Goal: Task Accomplishment & Management: Use online tool/utility

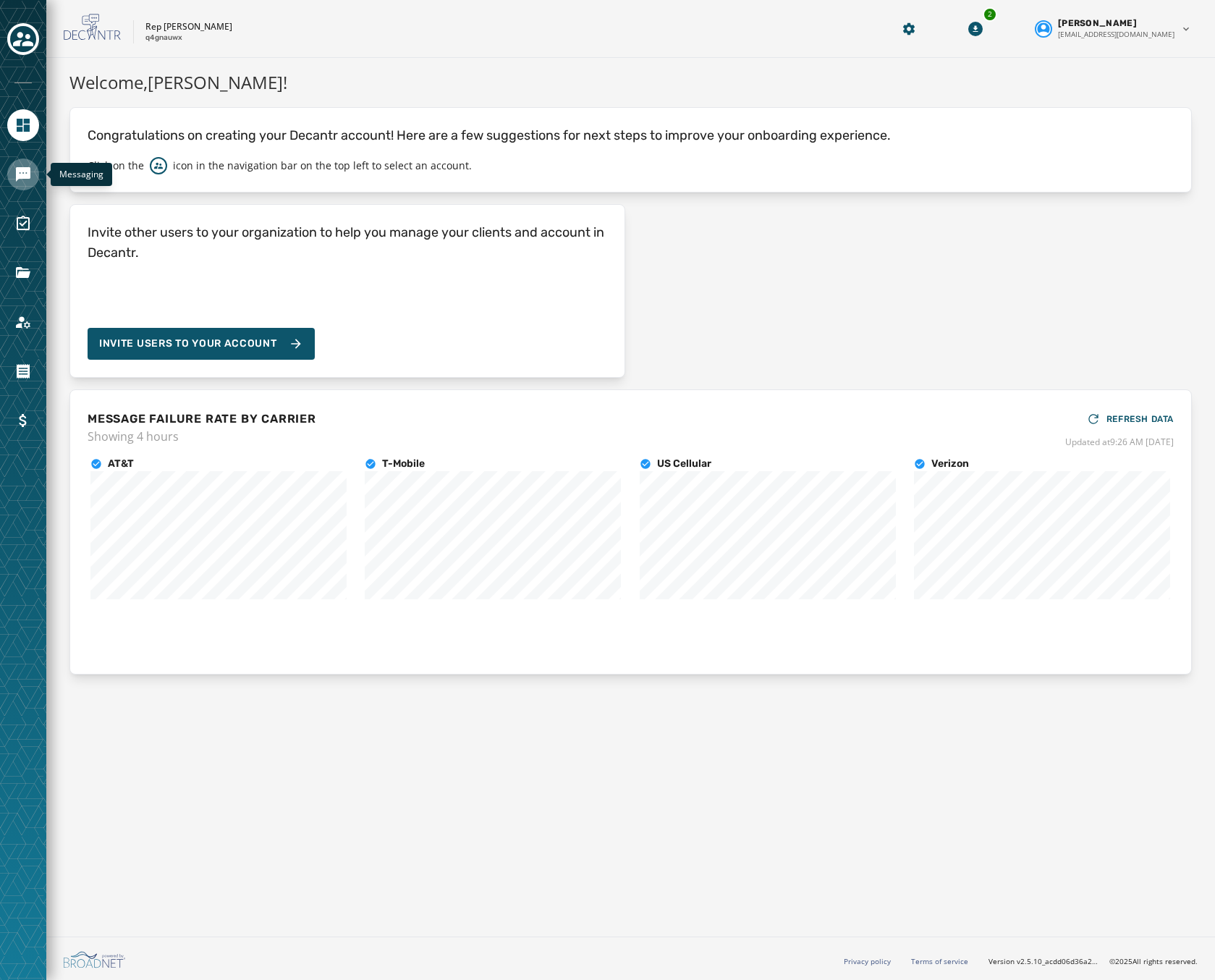
click at [22, 175] on icon "Navigate to Messaging" at bounding box center [23, 174] width 15 height 15
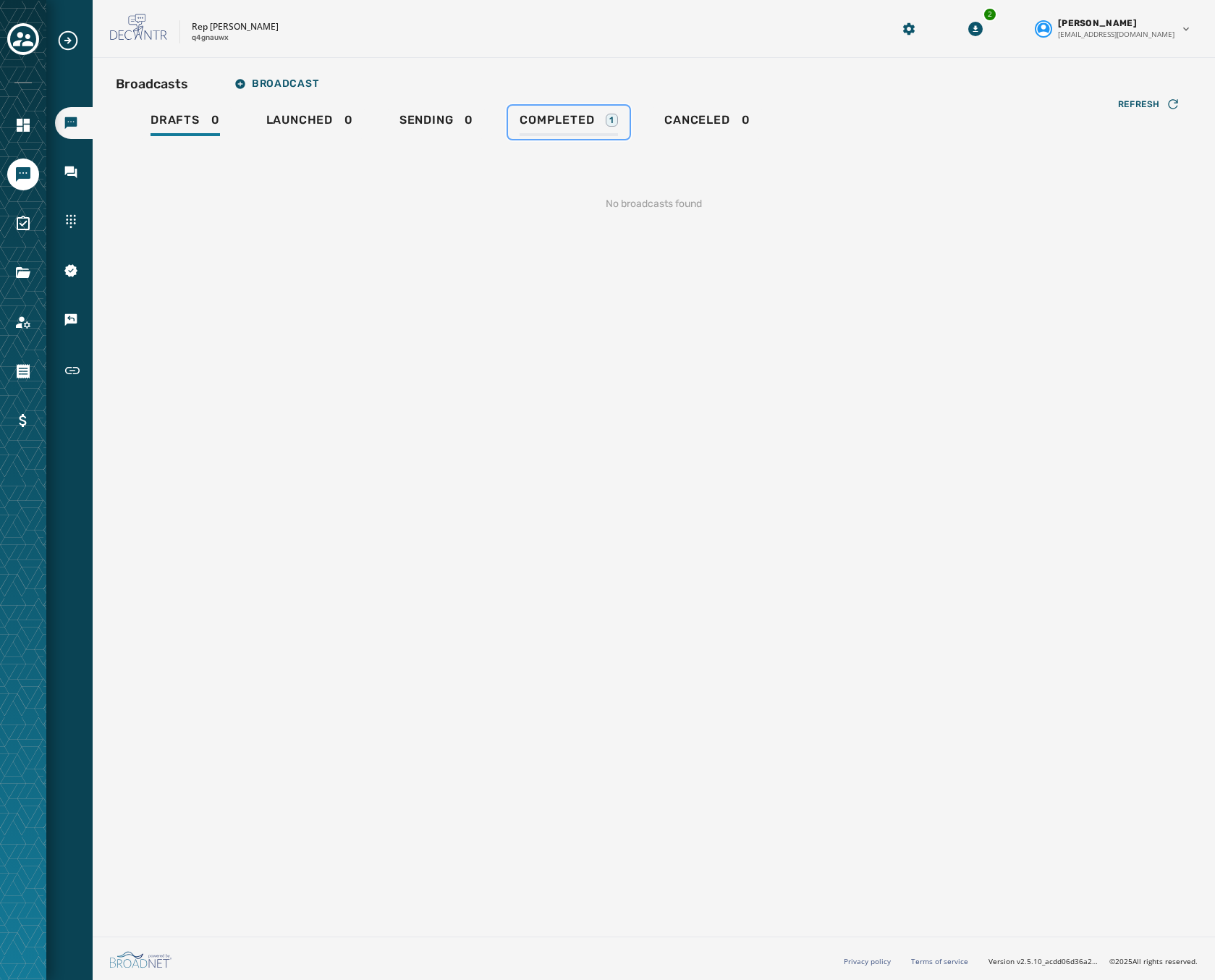
click at [558, 114] on span "Completed" at bounding box center [557, 120] width 74 height 15
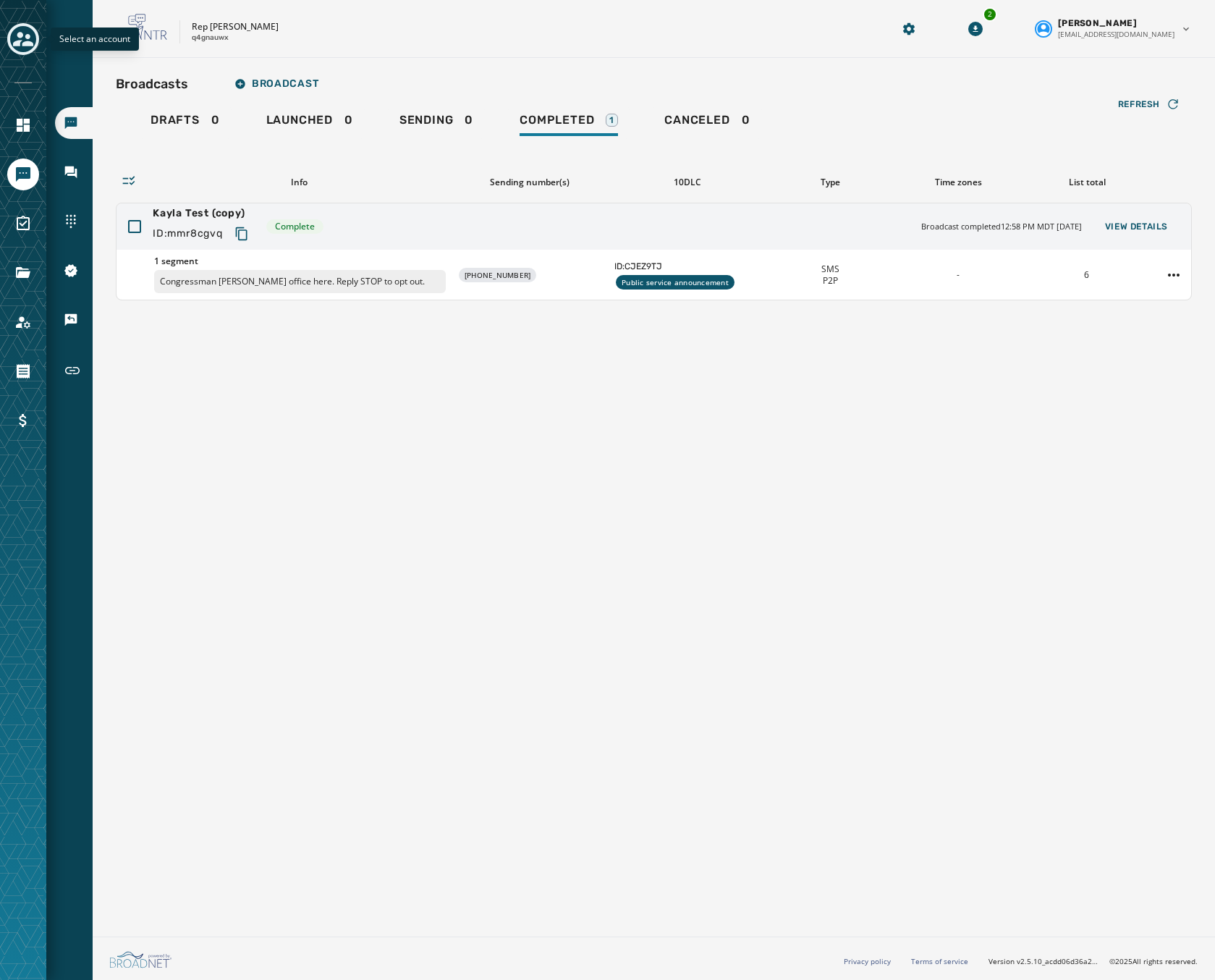
click at [18, 29] on icon "Toggle account select drawer" at bounding box center [23, 39] width 20 height 20
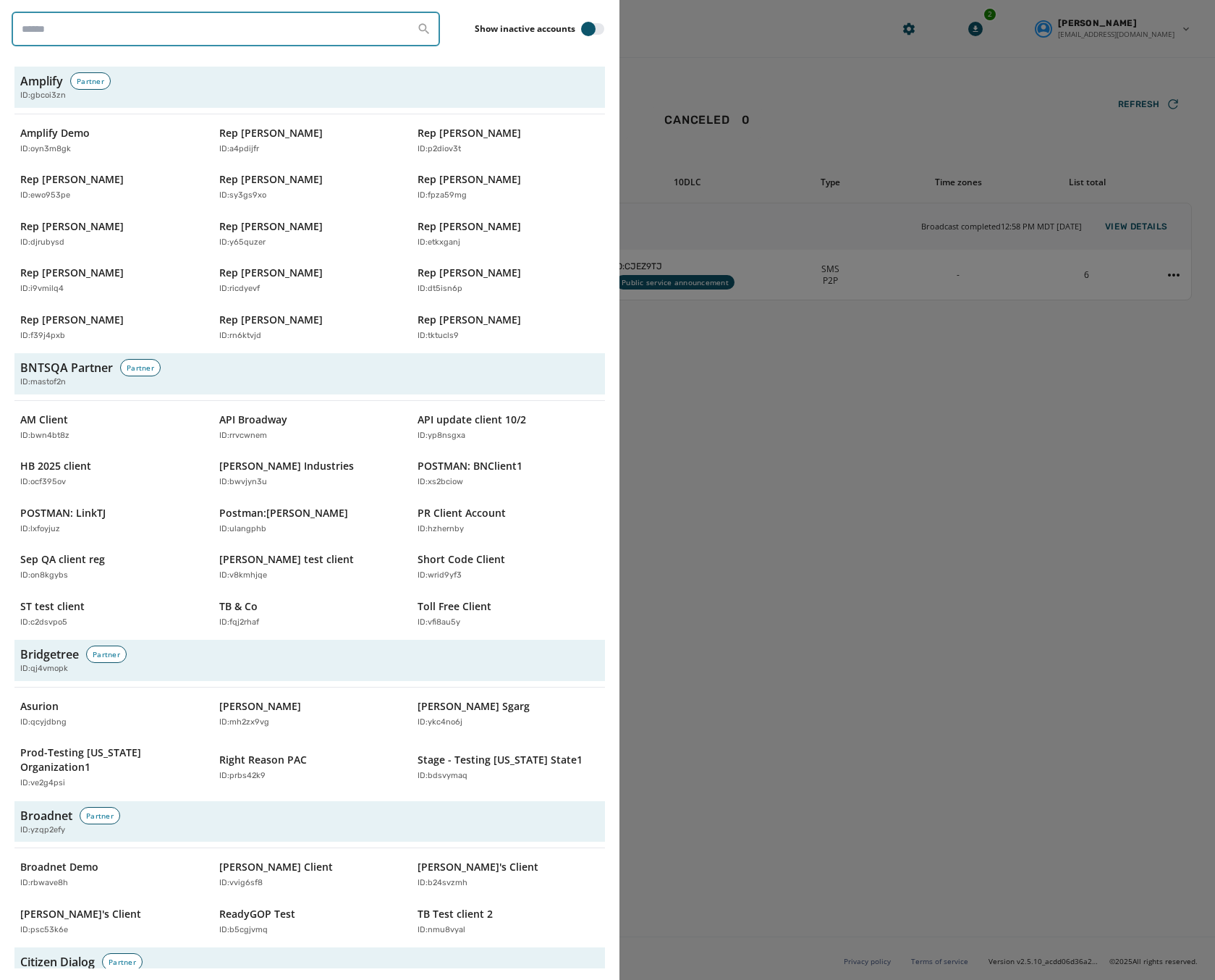
click at [192, 28] on input "search" at bounding box center [225, 28] width 428 height 35
paste input "********"
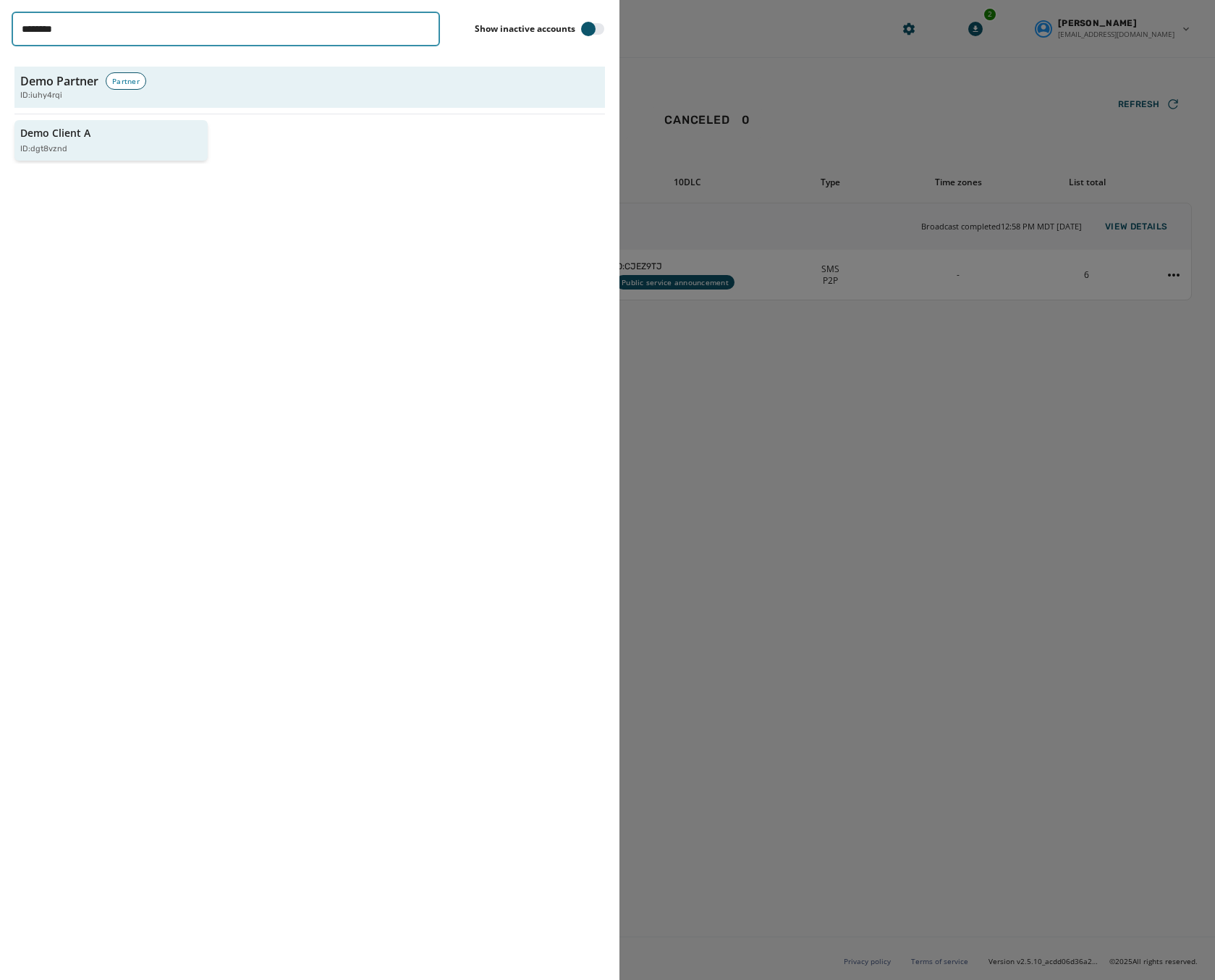
type input "********"
click at [107, 144] on div "ID: dgt8vznd" at bounding box center [103, 149] width 167 height 12
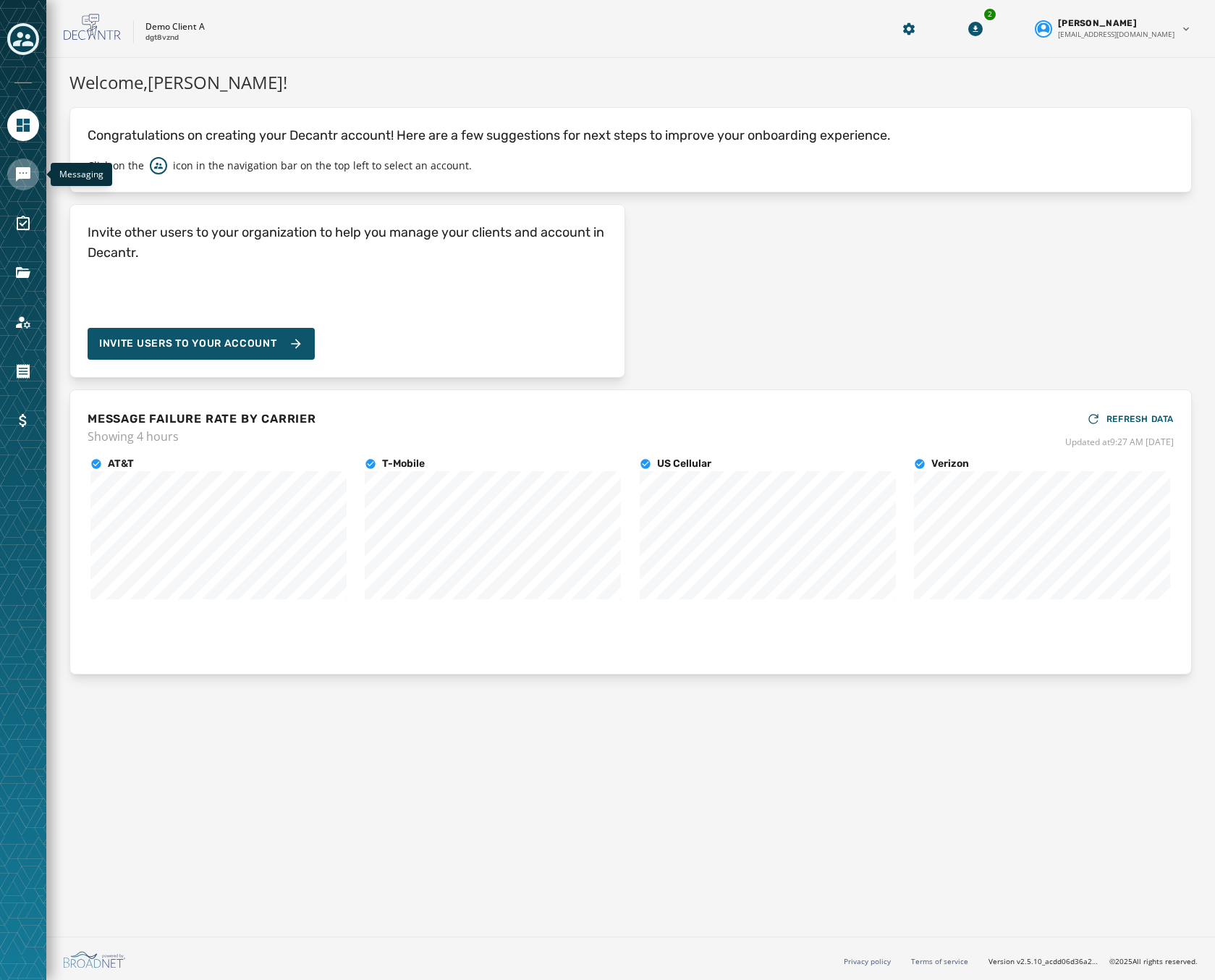
click at [21, 162] on link "Navigate to Messaging" at bounding box center [23, 173] width 31 height 31
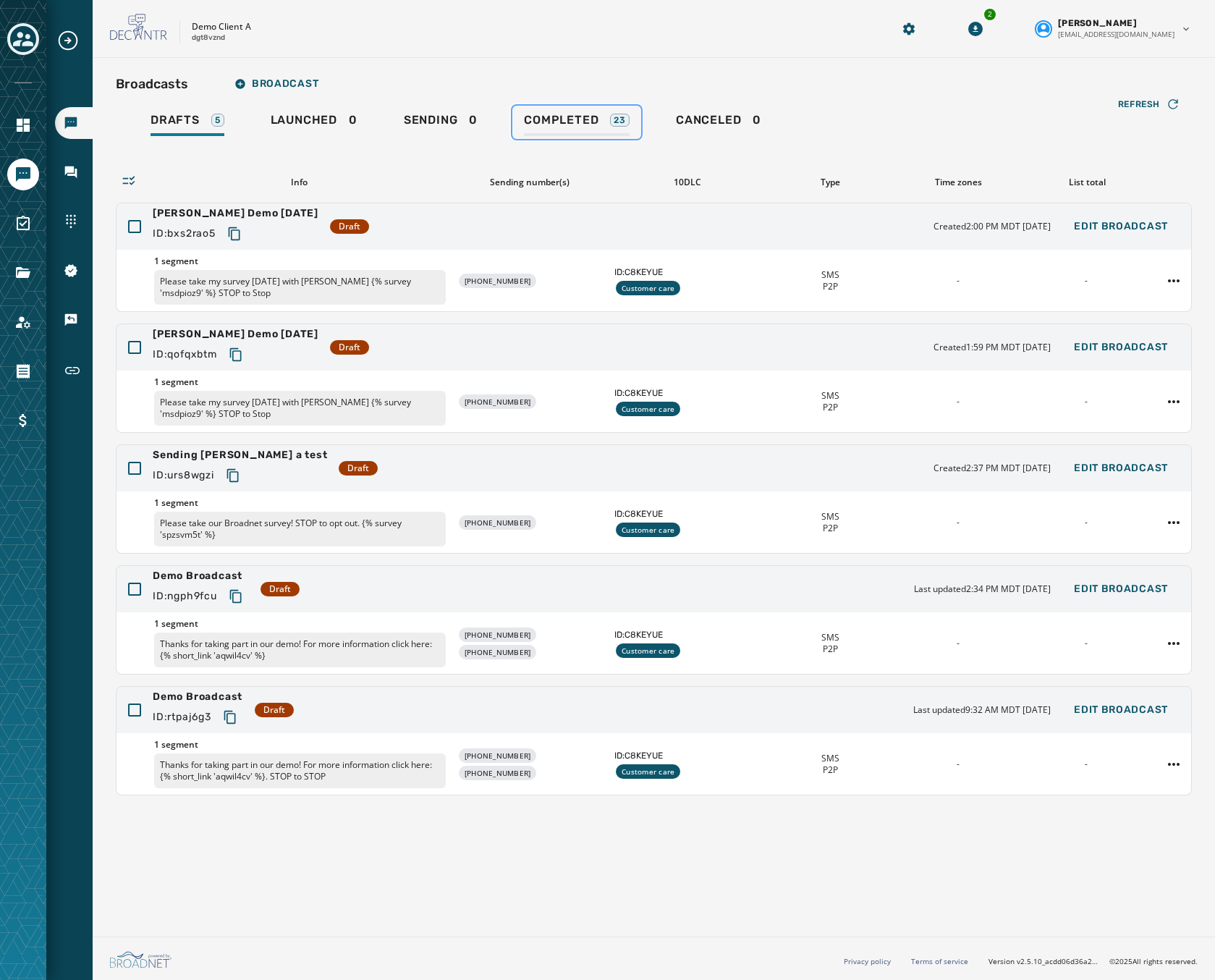
click at [541, 110] on link "Completed 23" at bounding box center [577, 122] width 129 height 33
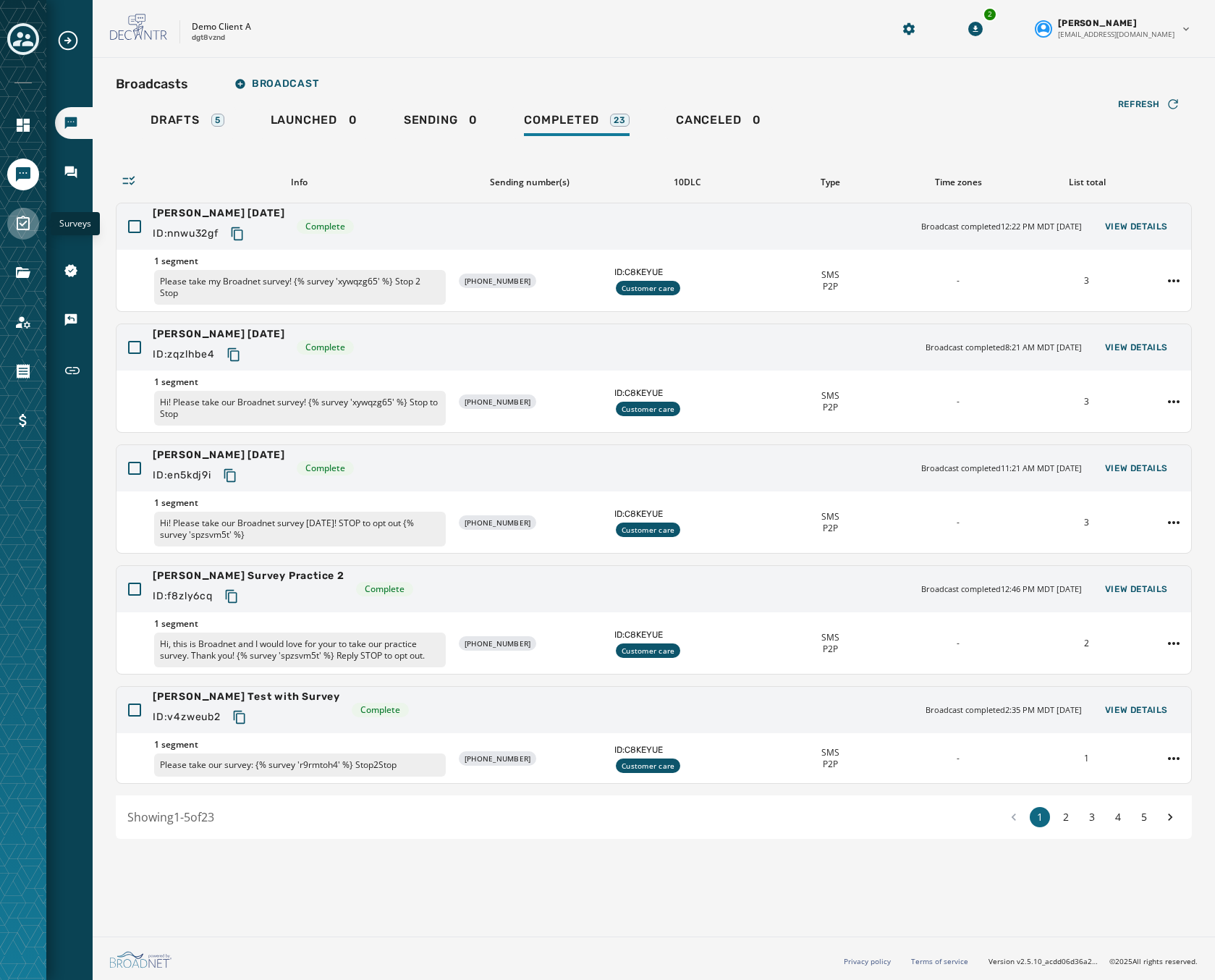
click at [20, 221] on icon "Navigate to Surveys" at bounding box center [23, 223] width 18 height 18
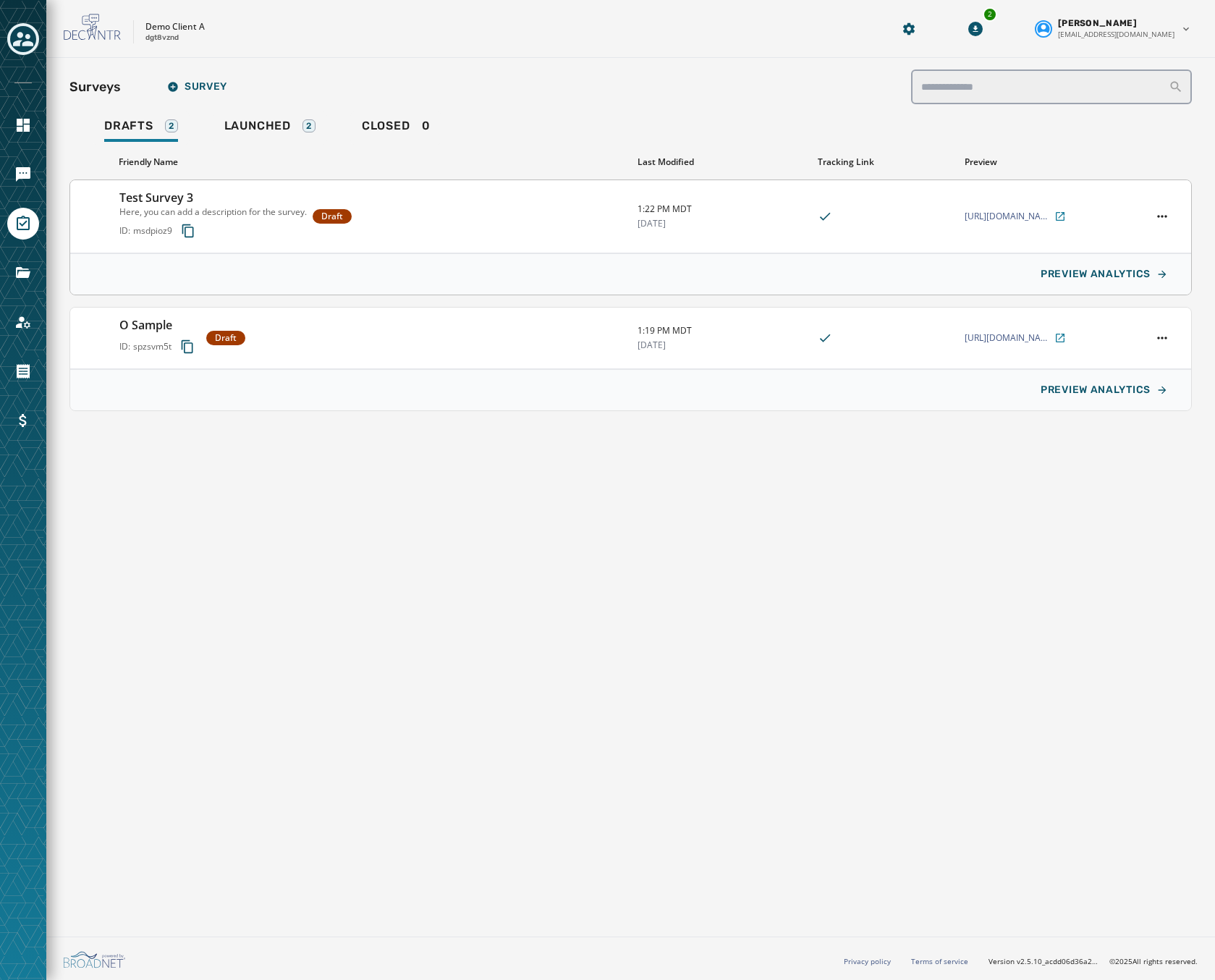
click at [237, 197] on h3 "Test Survey 3" at bounding box center [213, 198] width 187 height 18
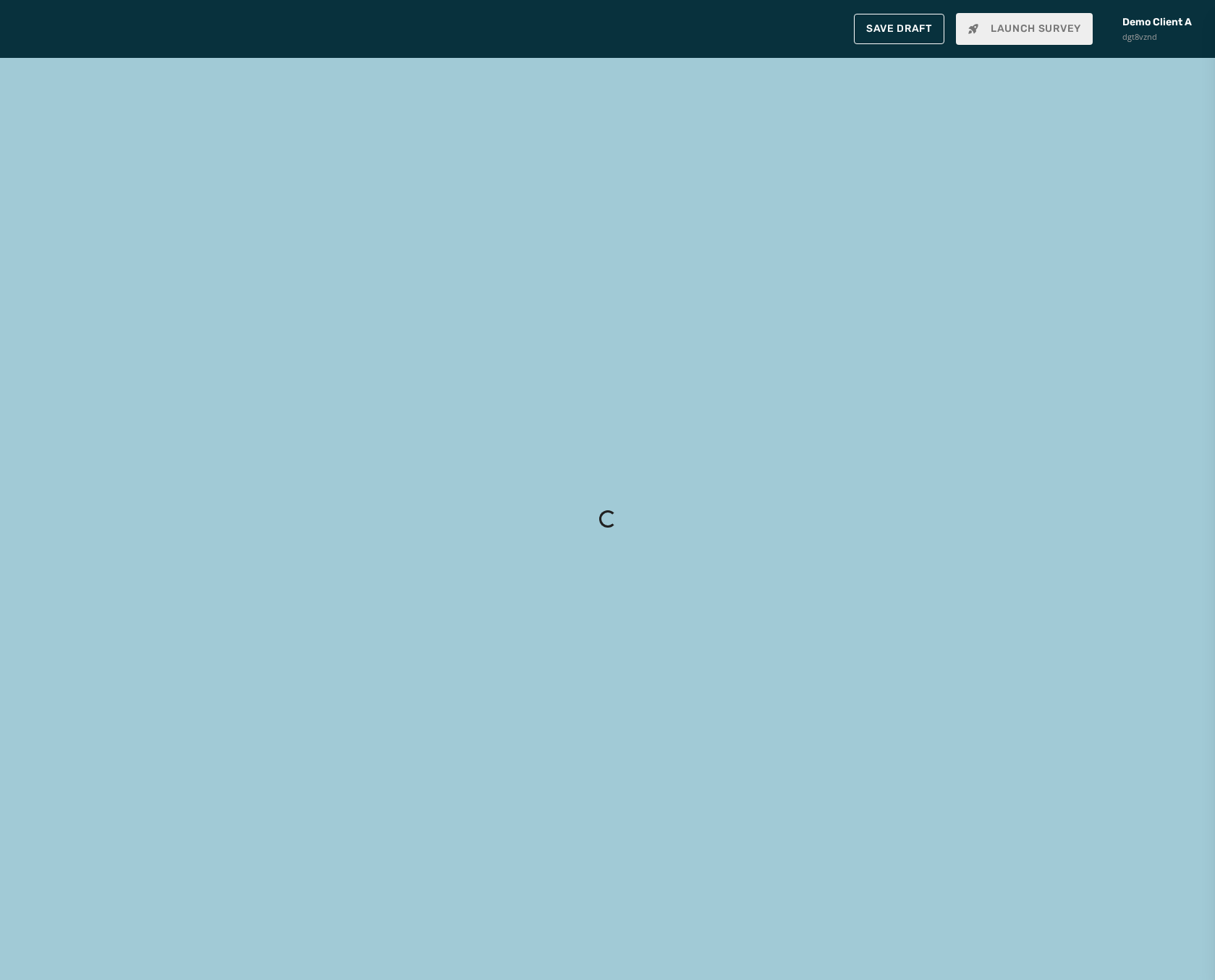
type input "**********"
type textarea "**********"
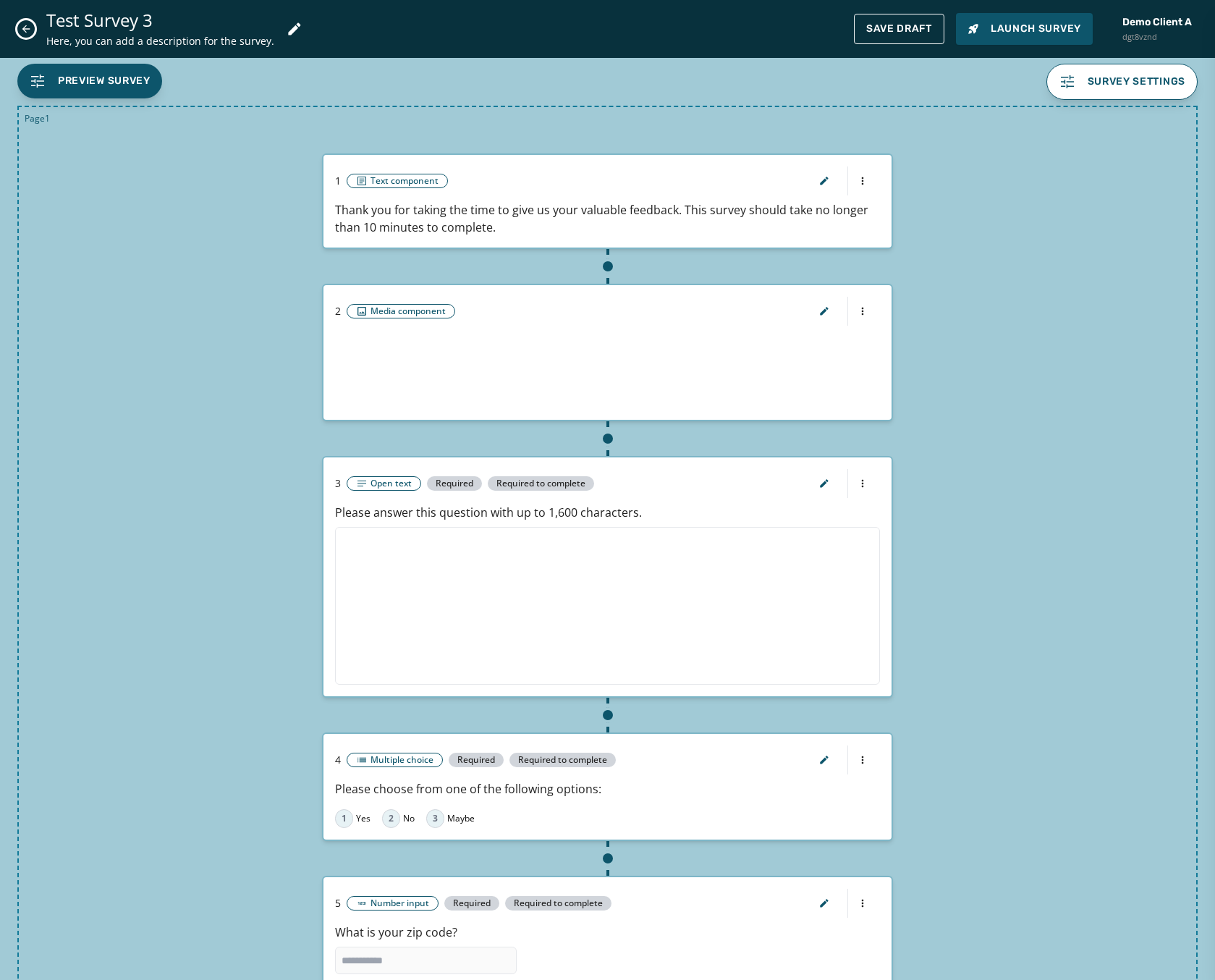
click at [27, 24] on icon "Close admin drawer" at bounding box center [26, 29] width 11 height 11
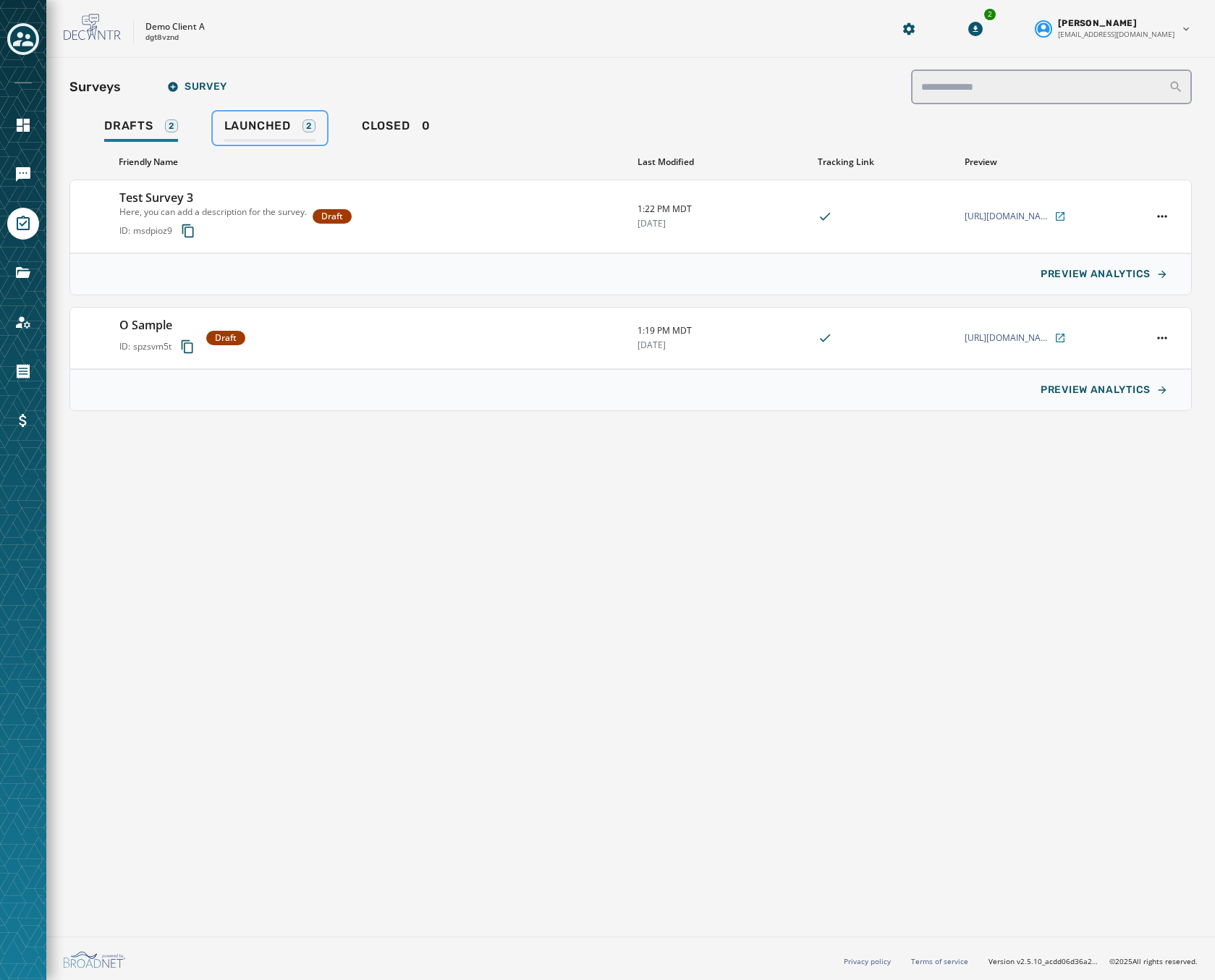
click at [282, 115] on link "Launched 2" at bounding box center [270, 127] width 115 height 33
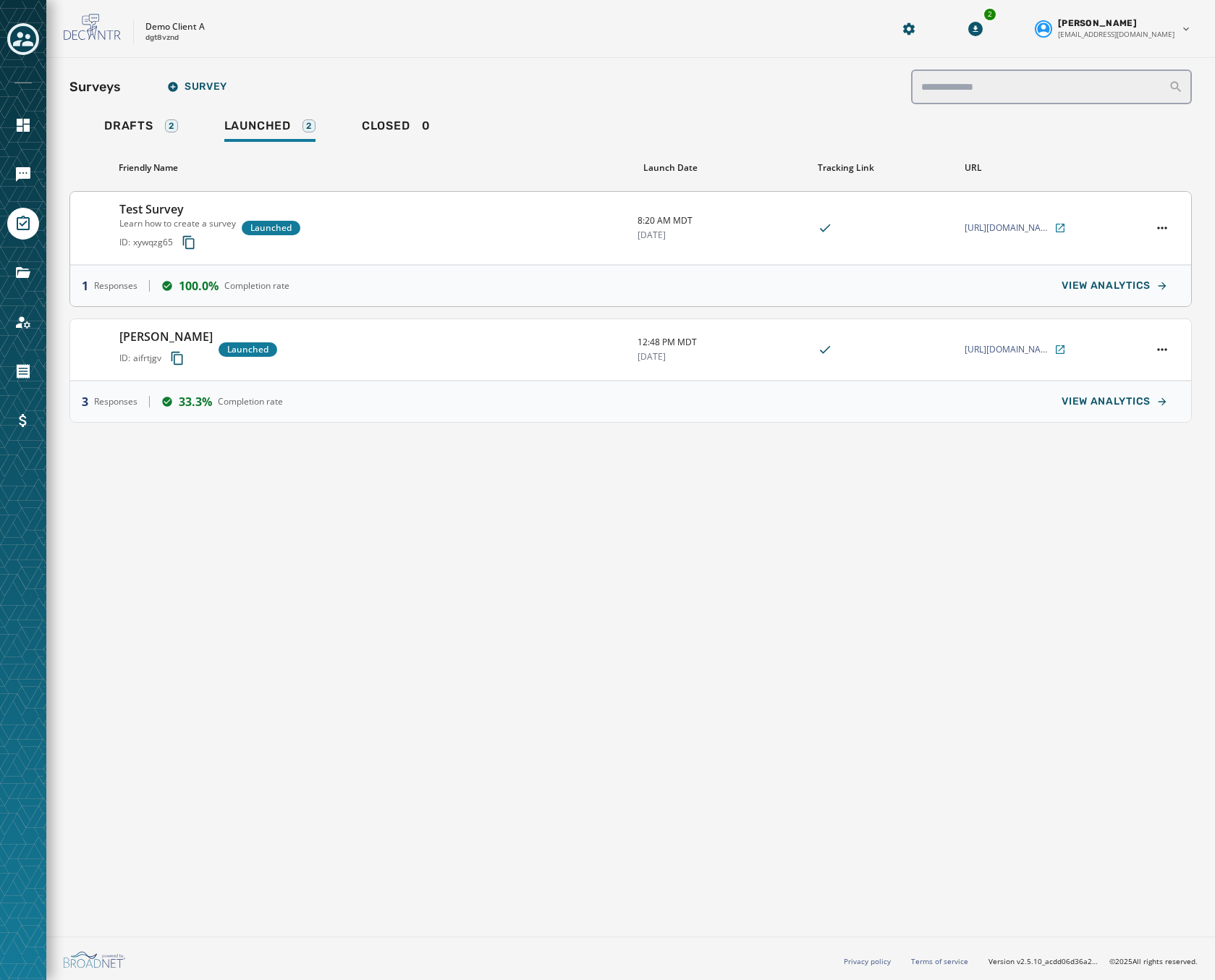
click at [443, 240] on div "Test Survey Learn how to create a survey ID: xywqzg65 Launched" at bounding box center [373, 227] width 507 height 55
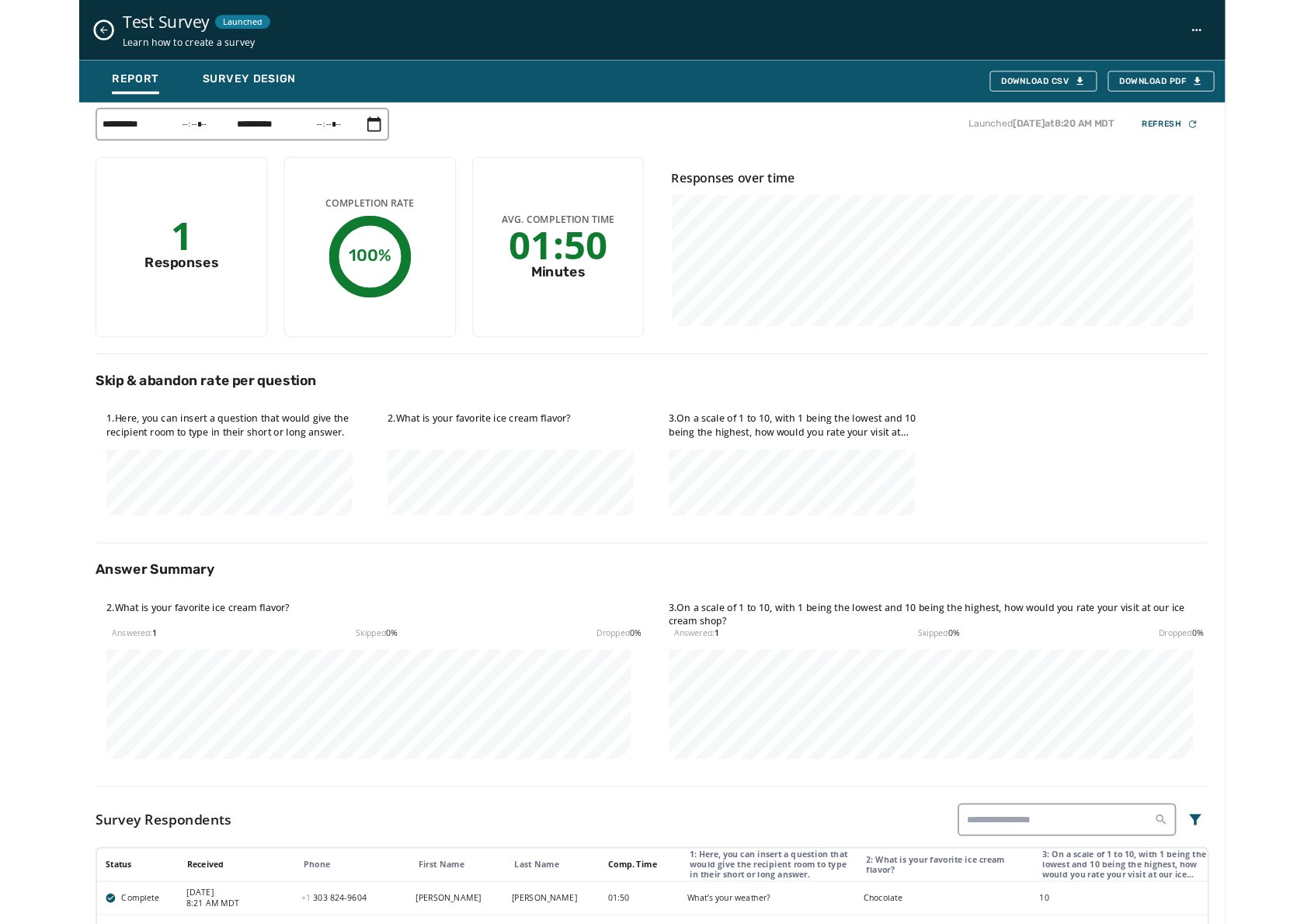
scroll to position [50, 0]
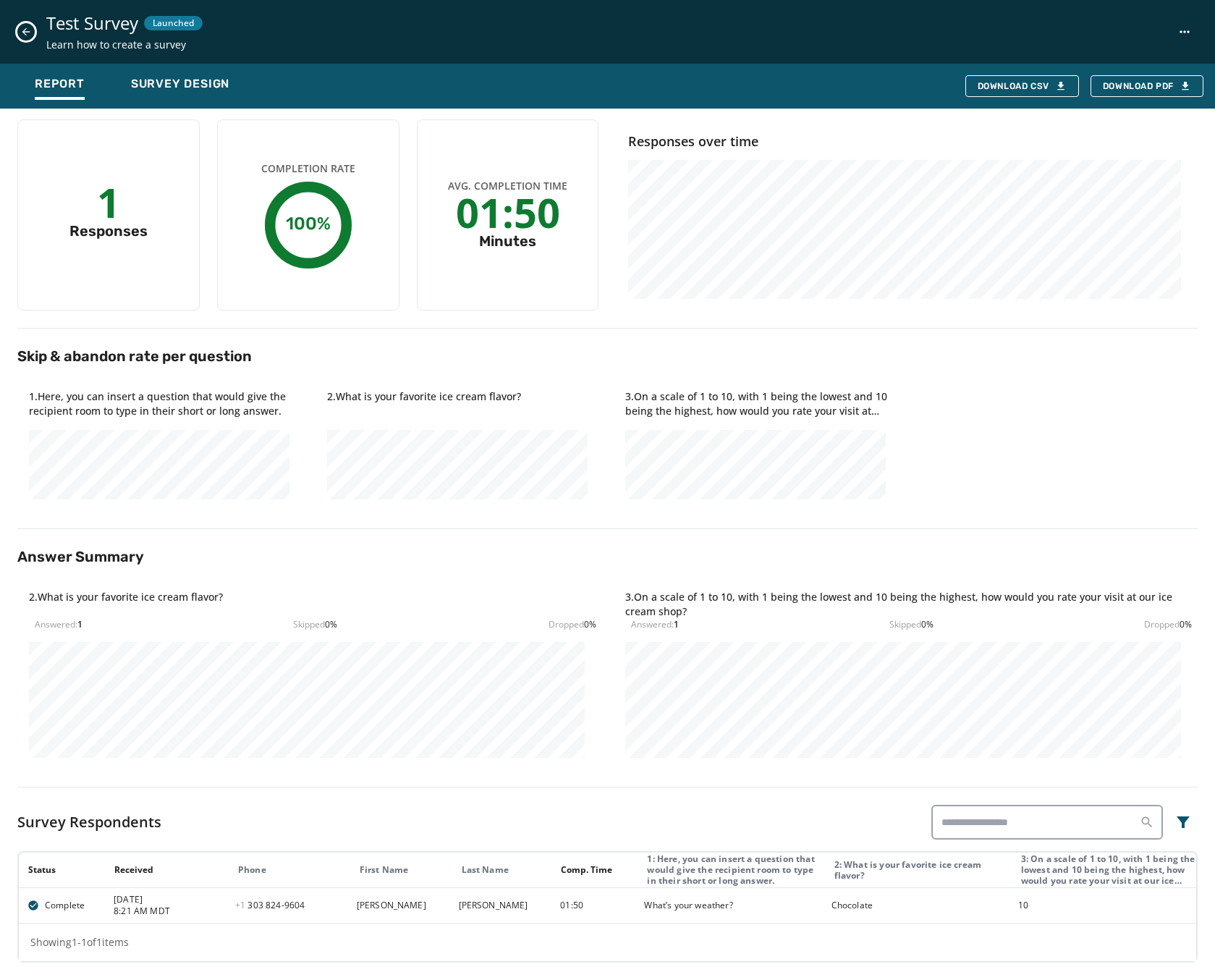
click at [25, 31] on icon "Close survey details drawer" at bounding box center [26, 31] width 11 height 11
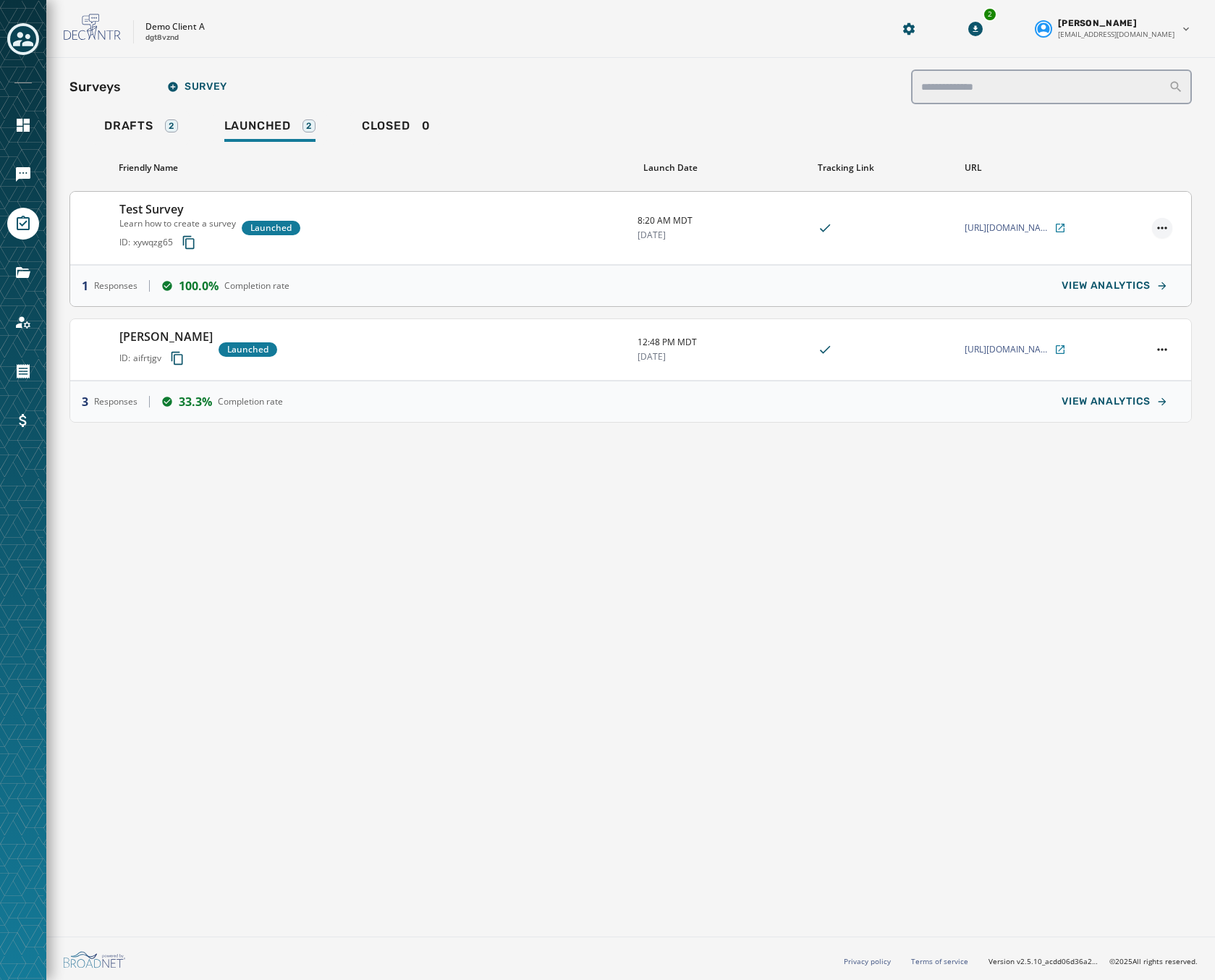
click at [1168, 224] on html "Skip To Main Content Demo Client A dgt8vznd 2 Mark McCook mmccook@broadnet.com …" at bounding box center [608, 490] width 1215 height 980
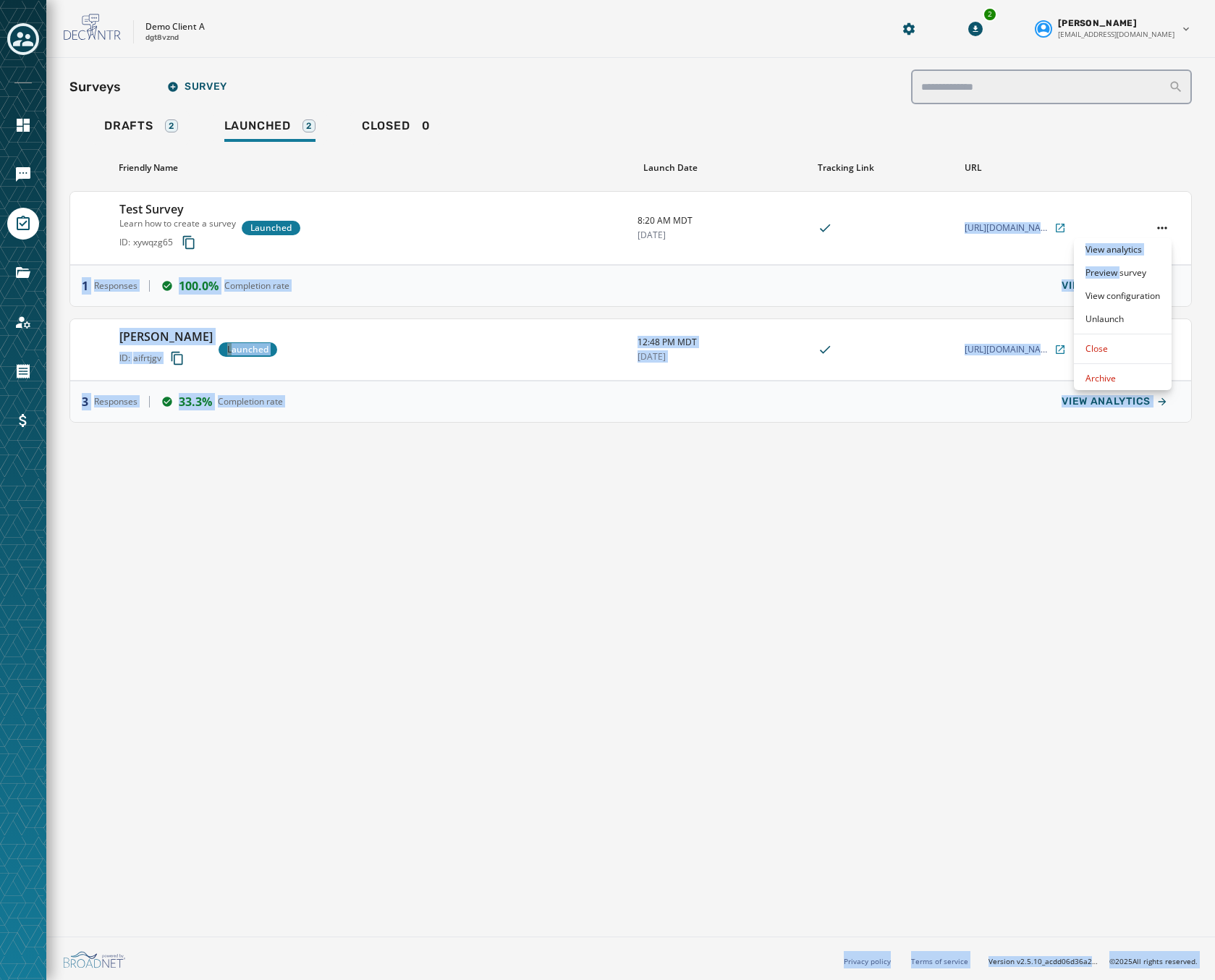
drag, startPoint x: 1119, startPoint y: 270, endPoint x: 955, endPoint y: 259, distance: 164.4
click at [955, 259] on html "Skip To Main Content Demo Client A dgt8vznd 2 Mark McCook mmccook@broadnet.com …" at bounding box center [608, 490] width 1215 height 980
drag, startPoint x: 955, startPoint y: 259, endPoint x: 918, endPoint y: 290, distance: 48.3
click at [918, 290] on html "Skip To Main Content Demo Client A dgt8vznd 2 Mark McCook mmccook@broadnet.com …" at bounding box center [608, 490] width 1215 height 980
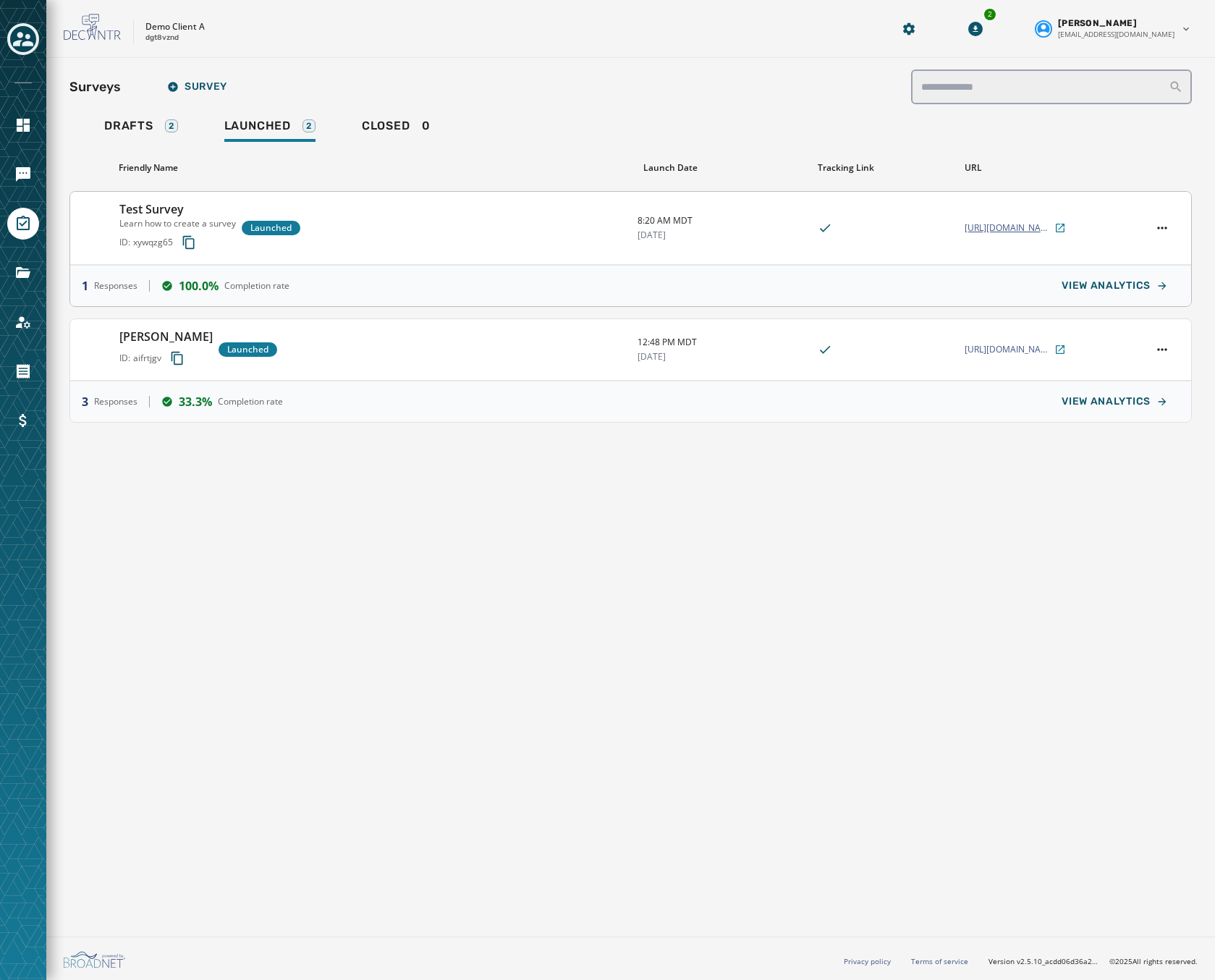
click at [980, 223] on span "https://srvy.io/demo-client-a/test-survey-a7f91/" at bounding box center [1008, 227] width 87 height 11
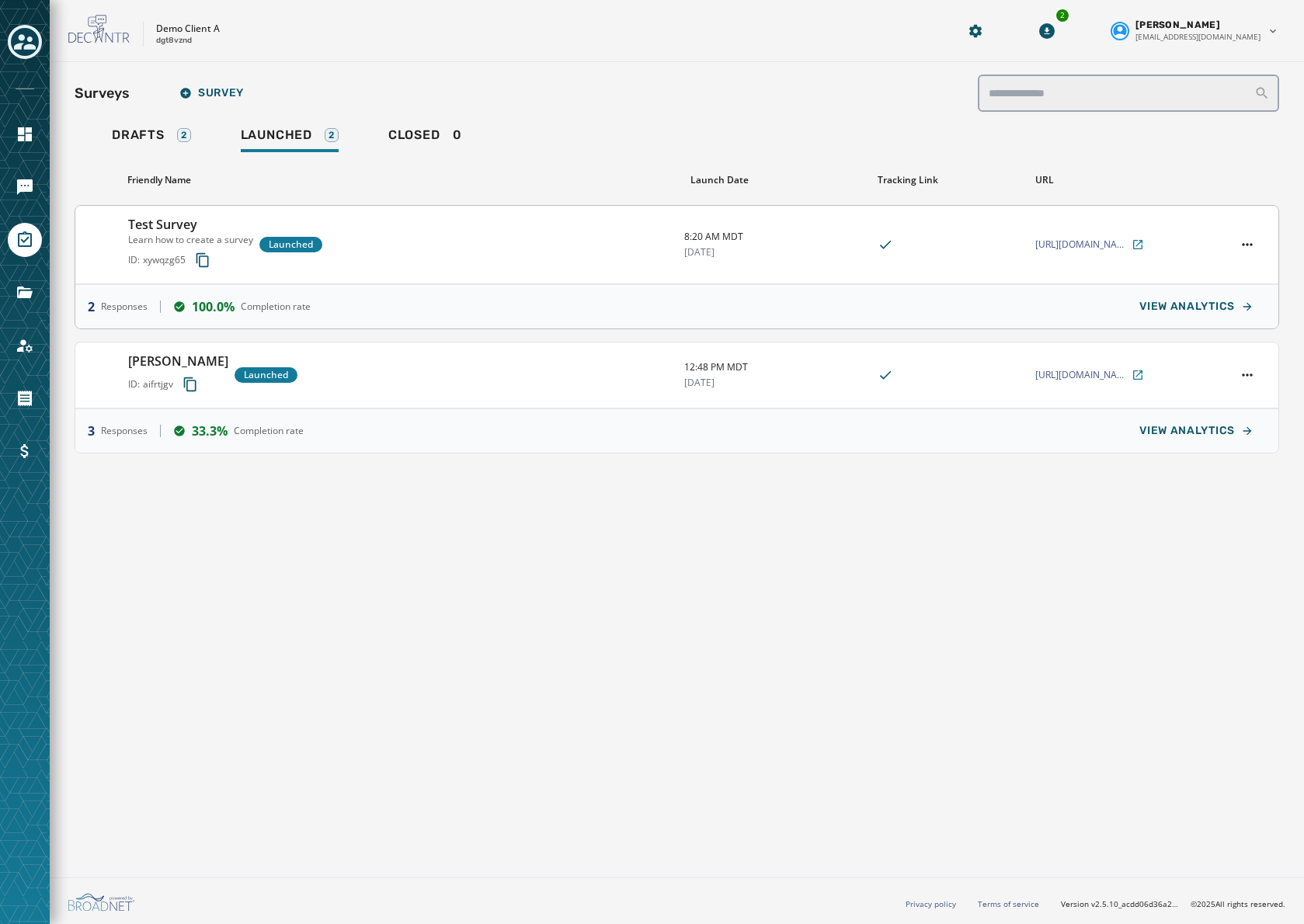
click at [494, 287] on div "2 Responses 100.0% Completion rate VIEW ANALYTICS" at bounding box center [676, 306] width 1203 height 44
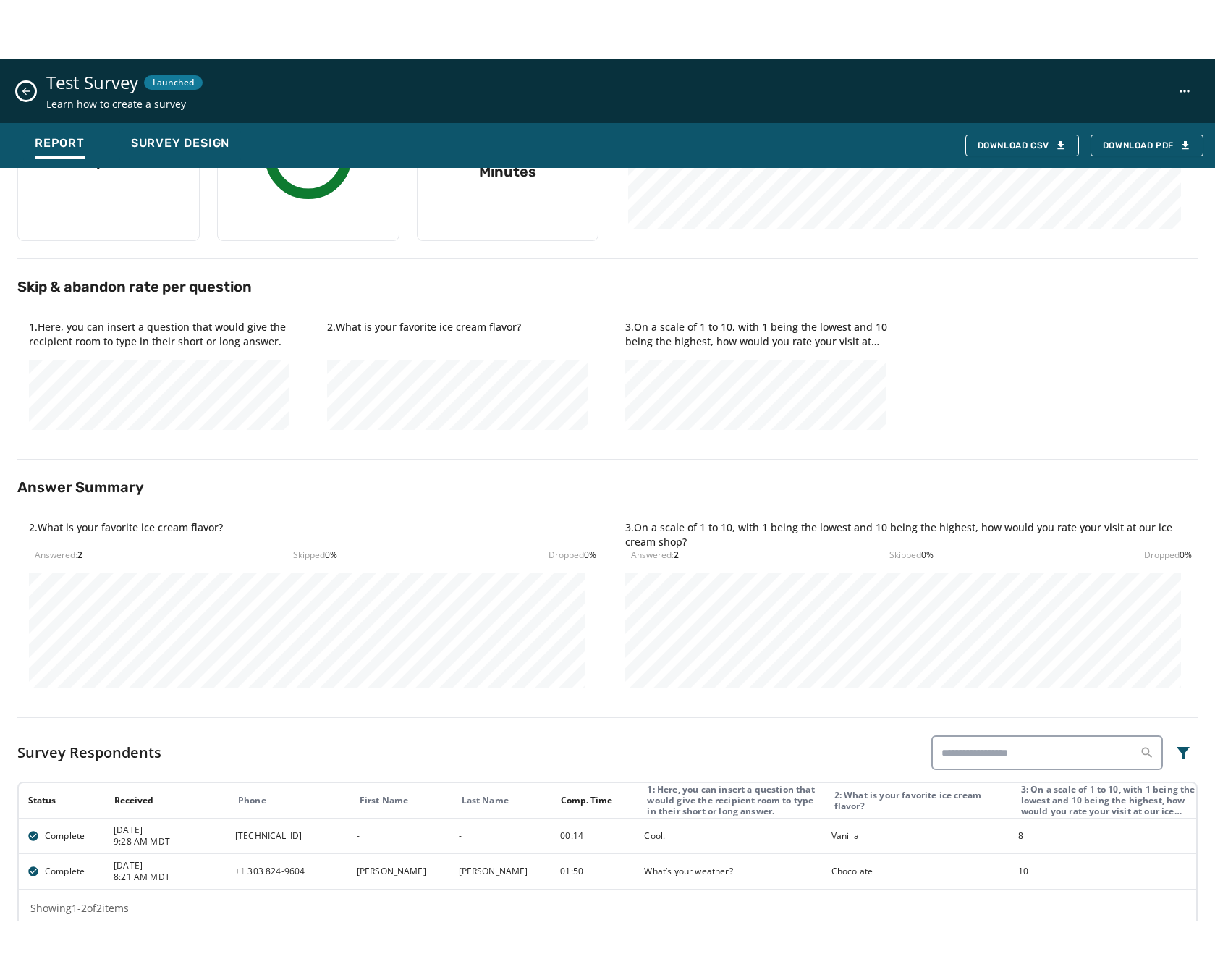
scroll to position [201, 0]
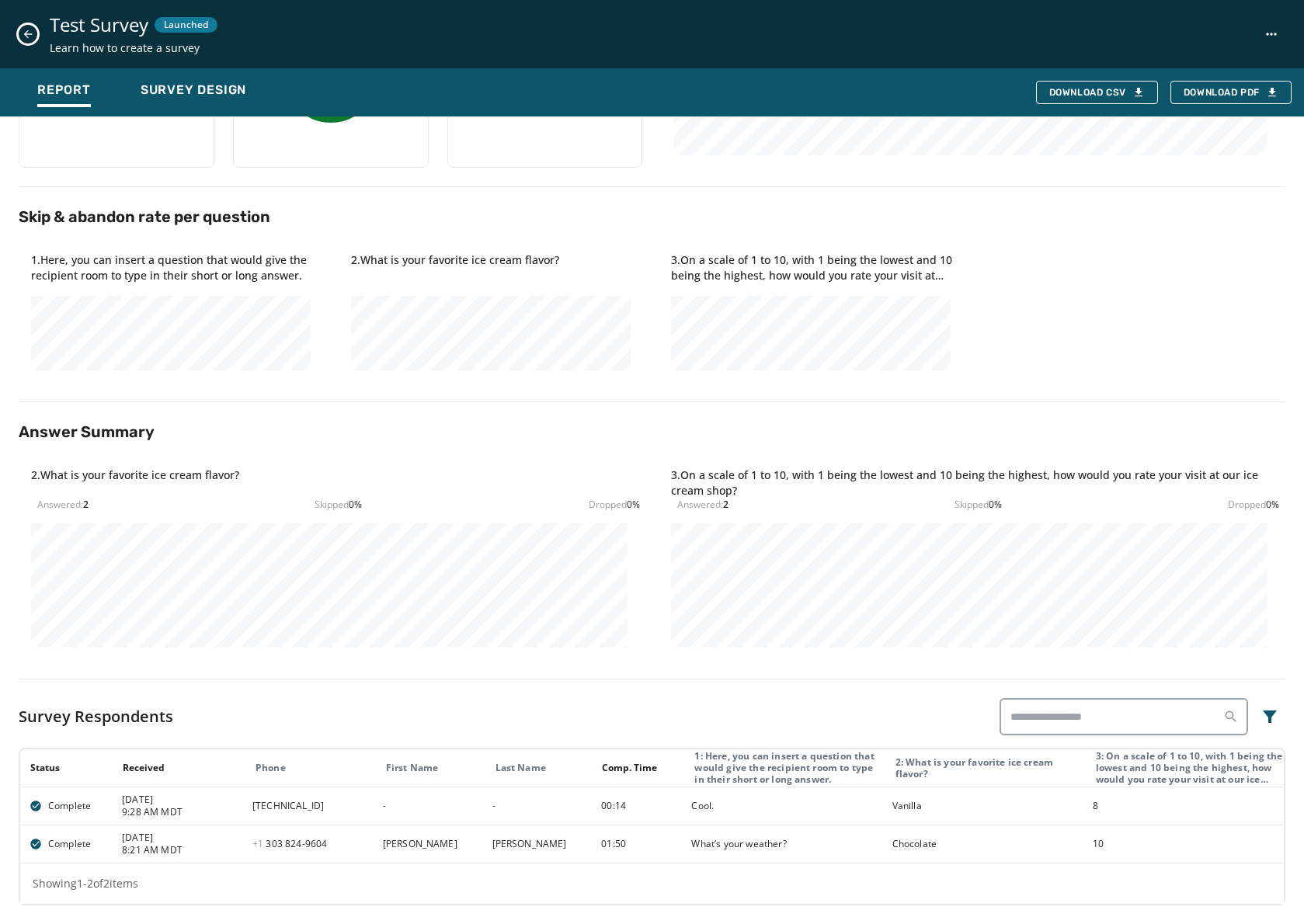
click at [16, 36] on div "Test Survey Launched Learn how to create a survey" at bounding box center [652, 34] width 1304 height 68
click at [22, 35] on icon "Close survey details drawer" at bounding box center [28, 34] width 12 height 12
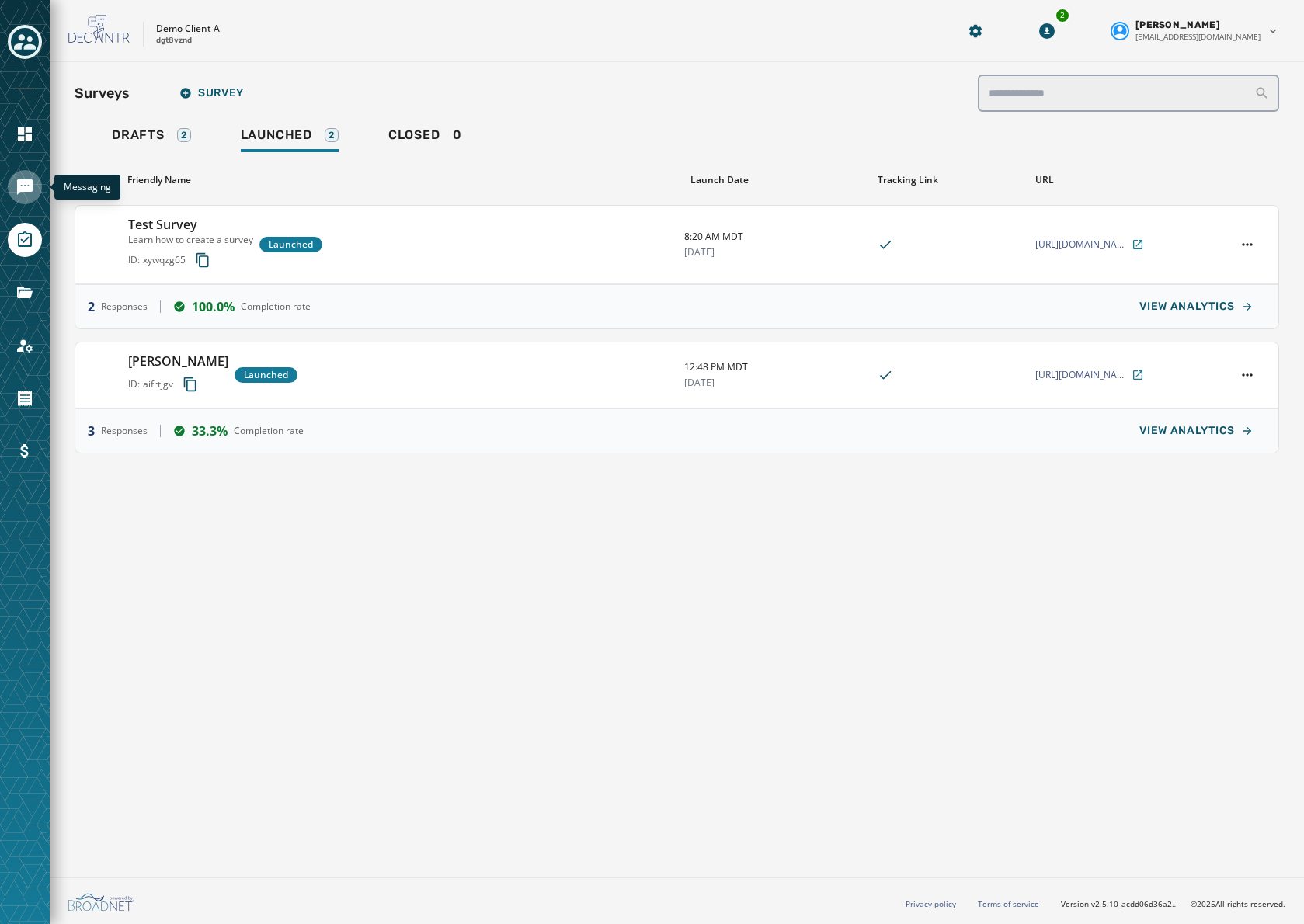
click at [17, 201] on link "Navigate to Messaging" at bounding box center [24, 186] width 34 height 34
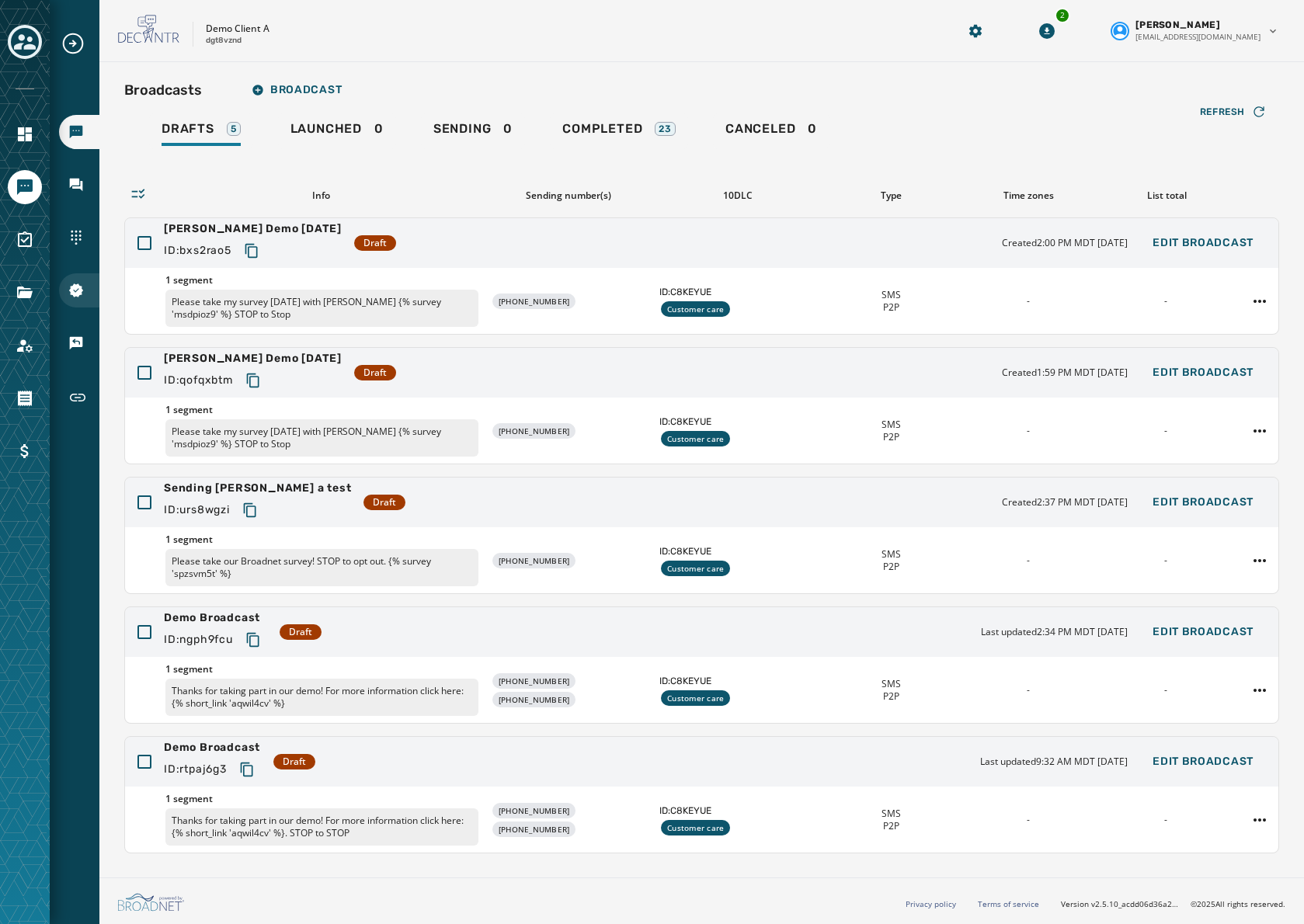
click at [72, 277] on div "10DLC Registration" at bounding box center [79, 290] width 41 height 34
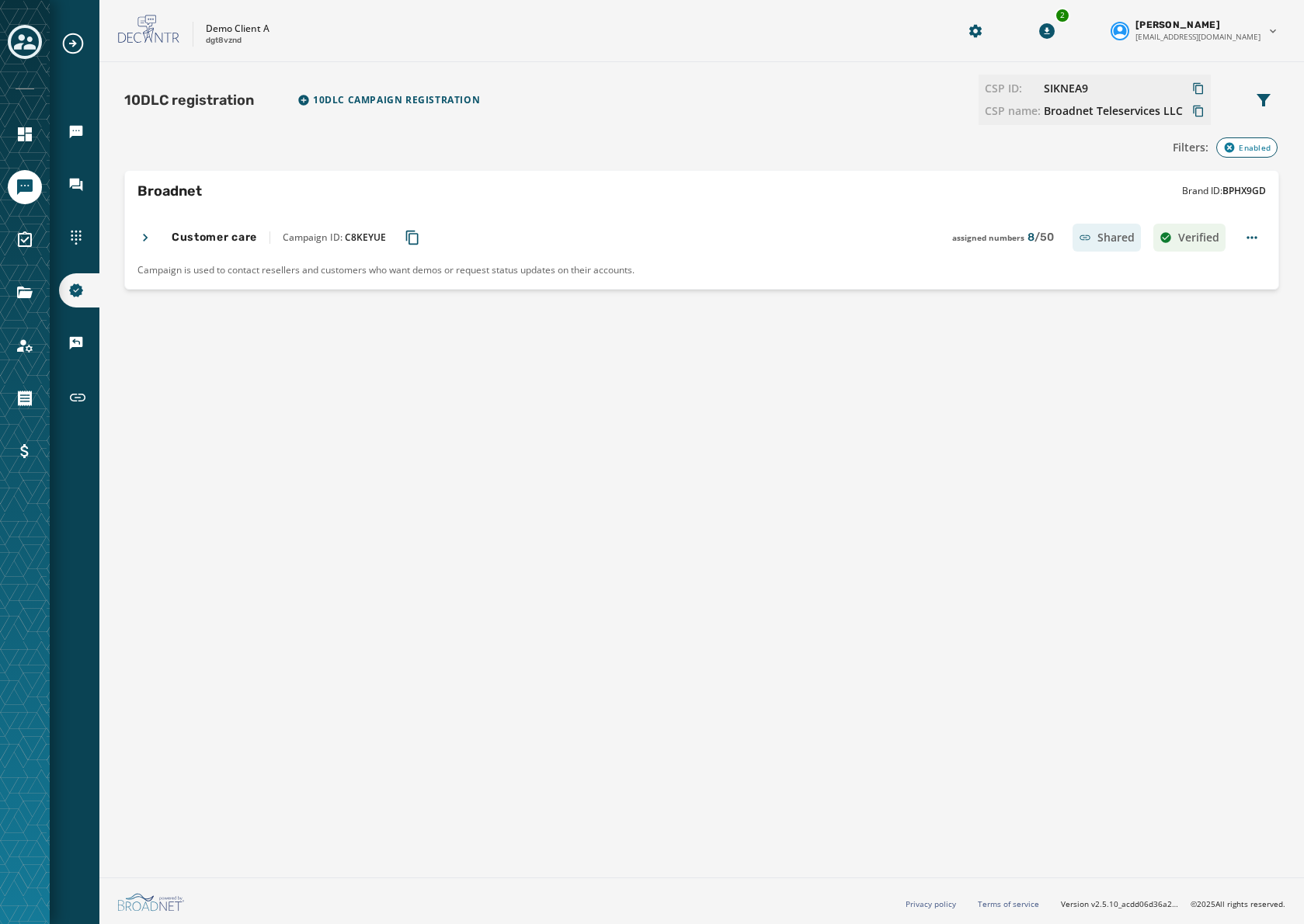
click at [74, 166] on div "Broadcasts Inbox Sending Numbers 10DLC Registration Keywords & Responders Short…" at bounding box center [74, 223] width 49 height 385
click at [72, 180] on icon "Navigate to Inbox" at bounding box center [76, 184] width 13 height 13
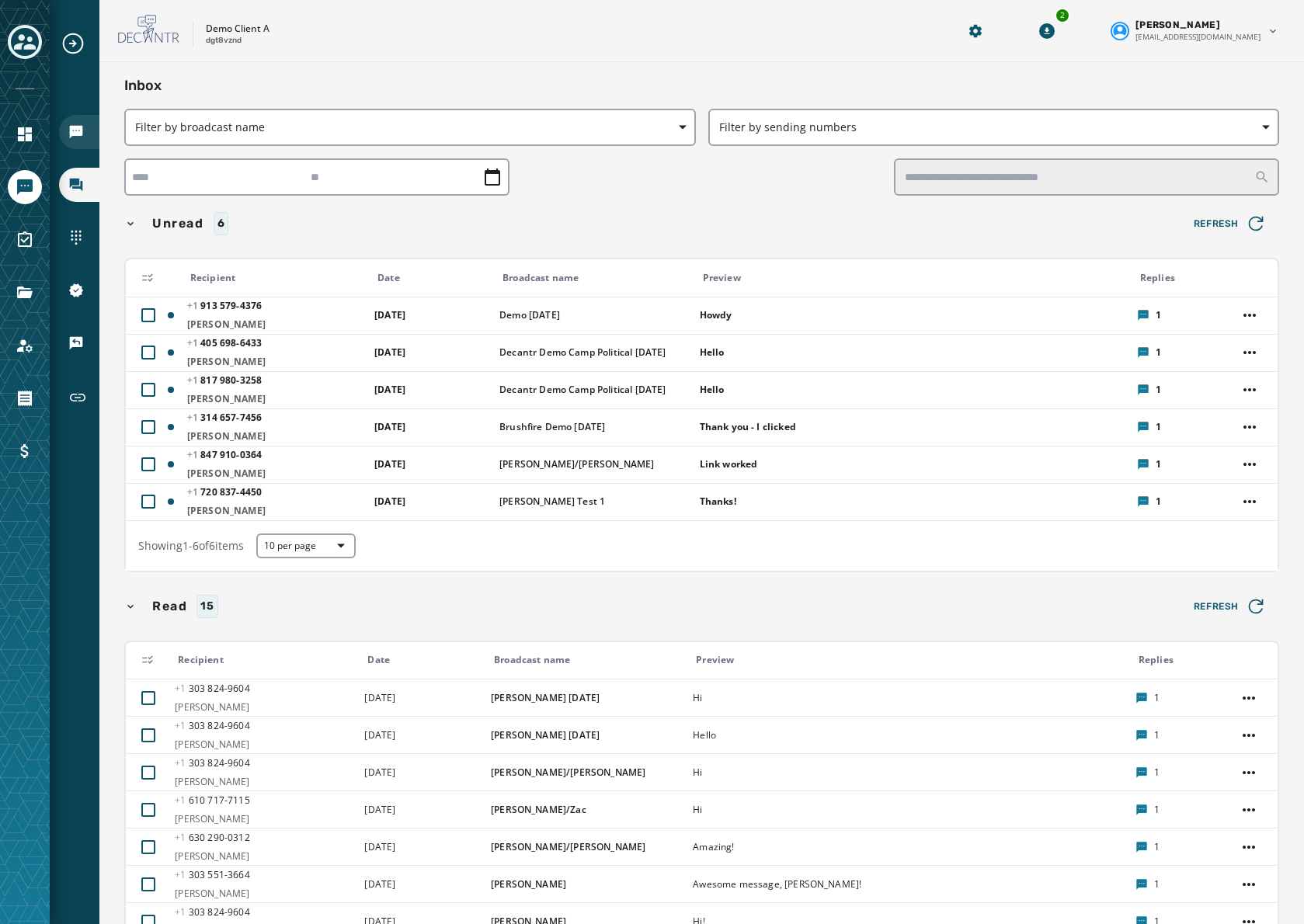
click at [72, 122] on div "Broadcasts" at bounding box center [79, 132] width 41 height 34
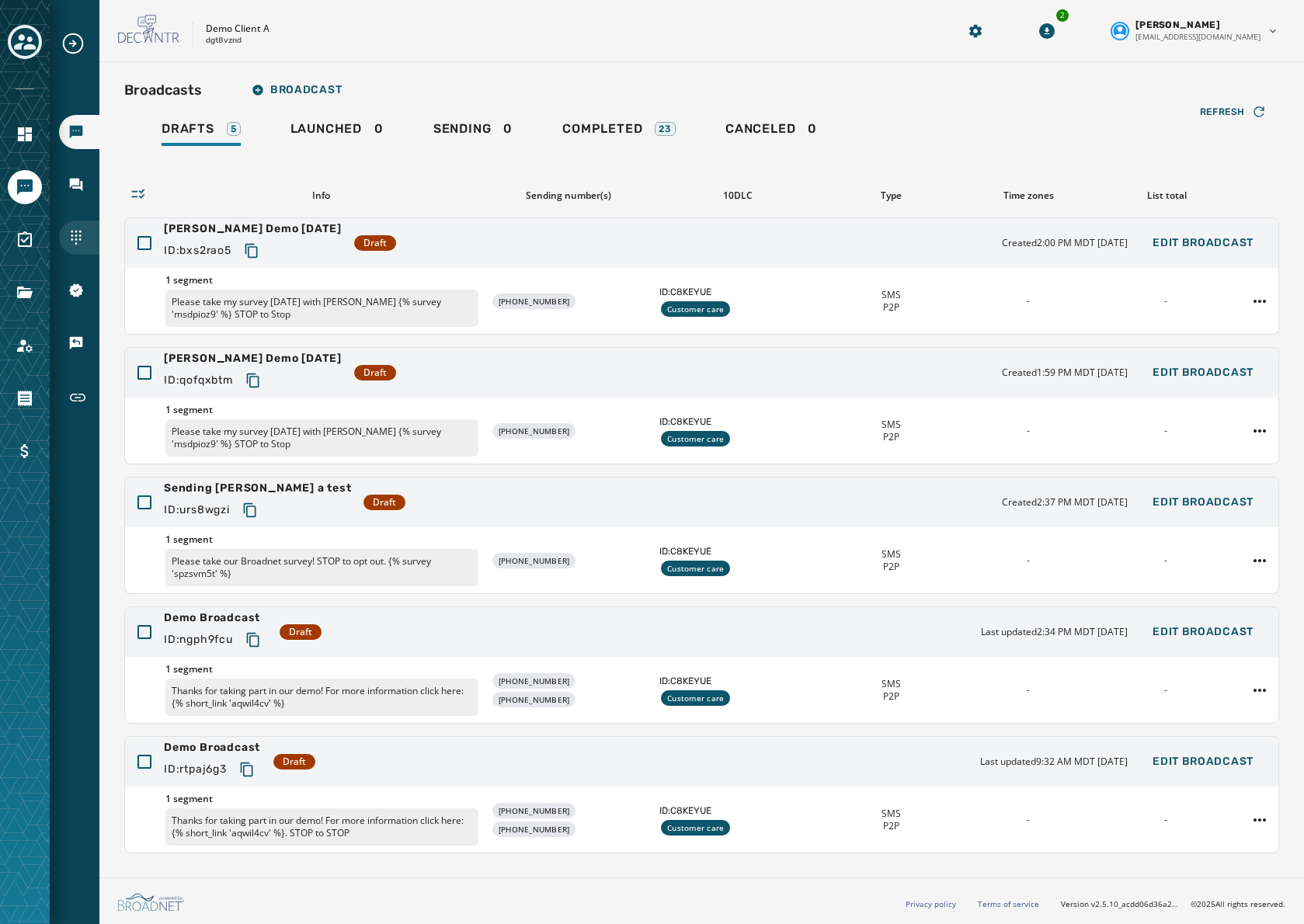
click at [68, 231] on icon "Navigate to Sending Numbers" at bounding box center [76, 238] width 16 height 16
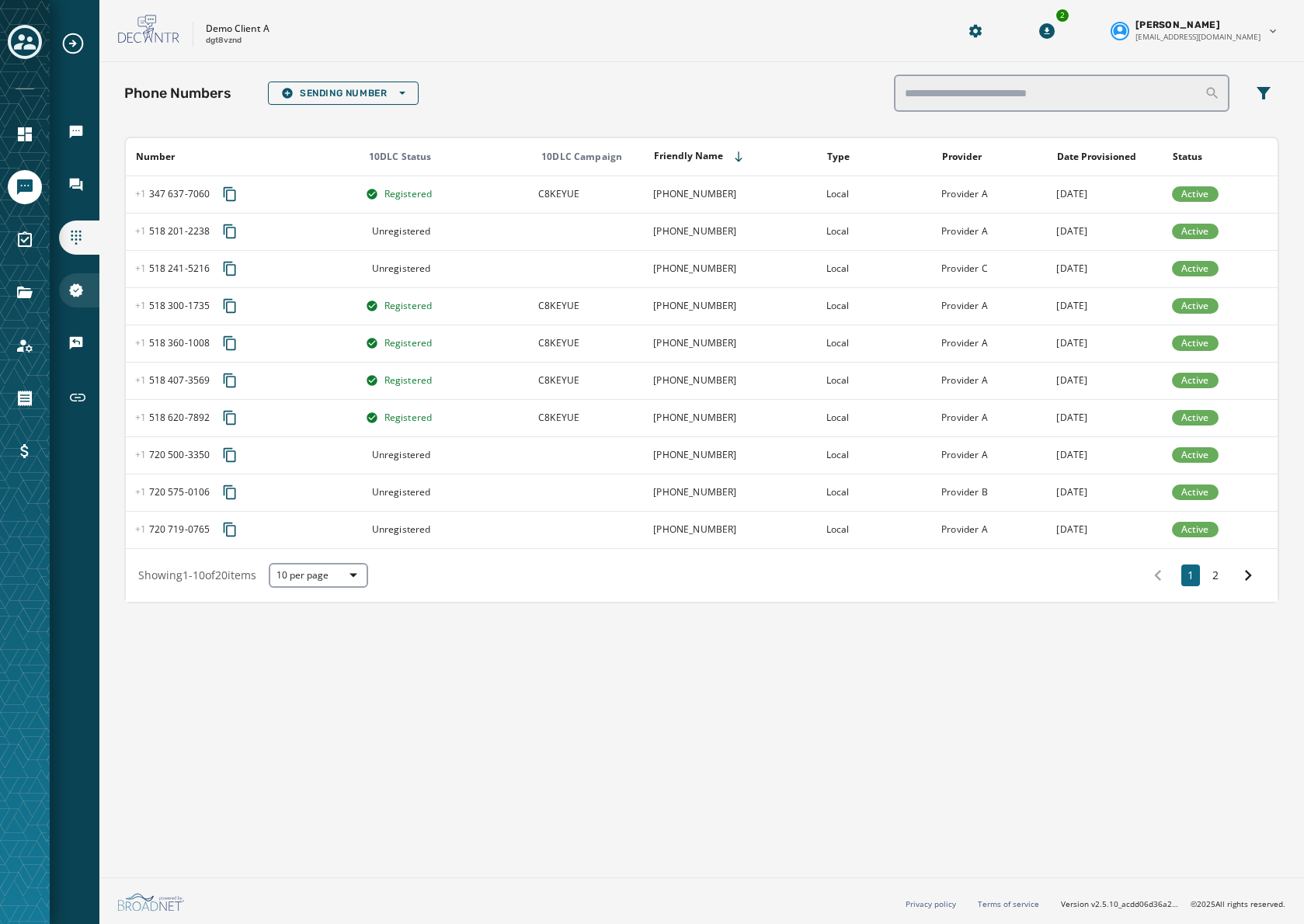
click at [68, 294] on icon "Navigate to 10DLC Registration" at bounding box center [76, 291] width 16 height 16
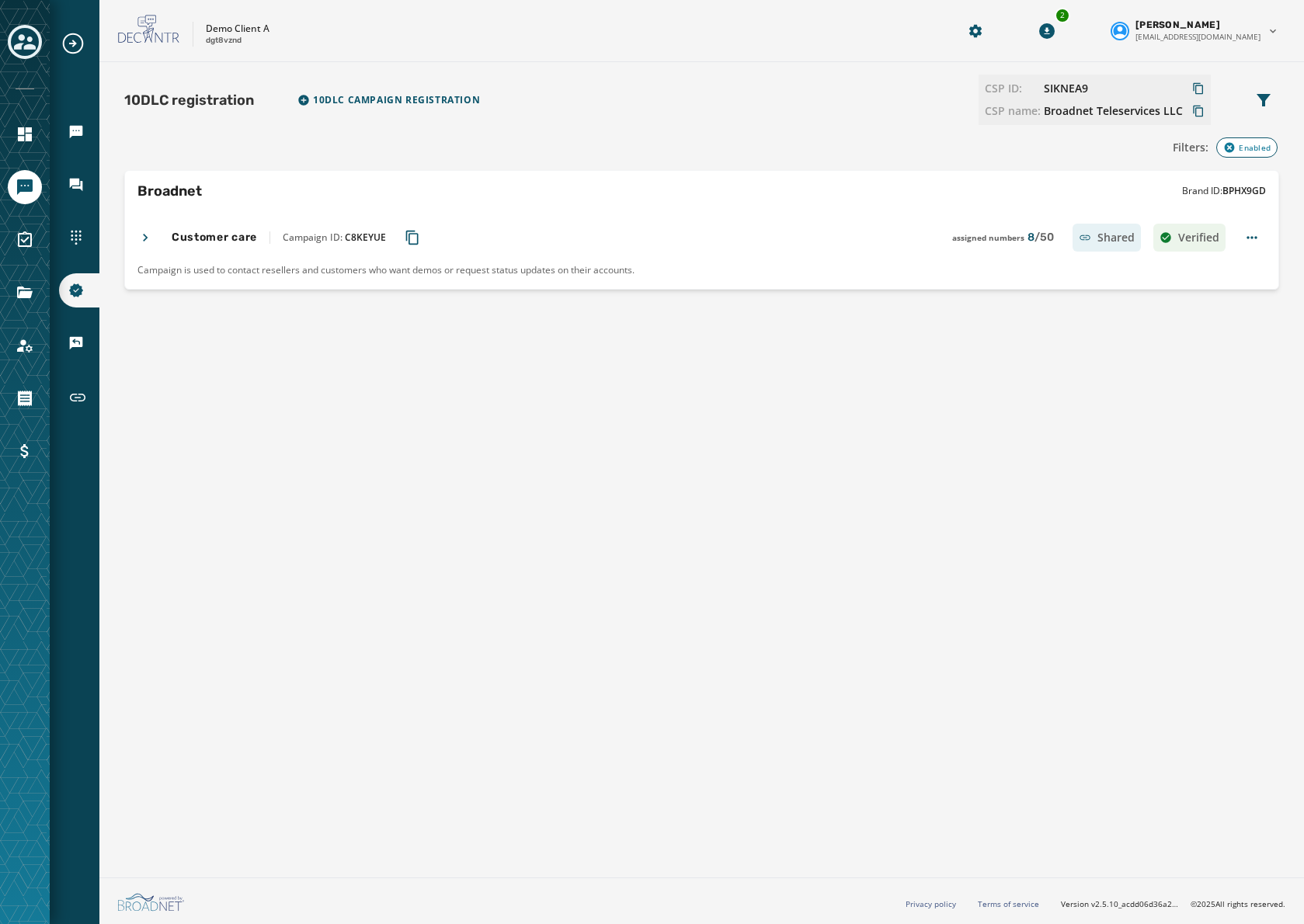
click at [142, 238] on icon at bounding box center [145, 238] width 16 height 16
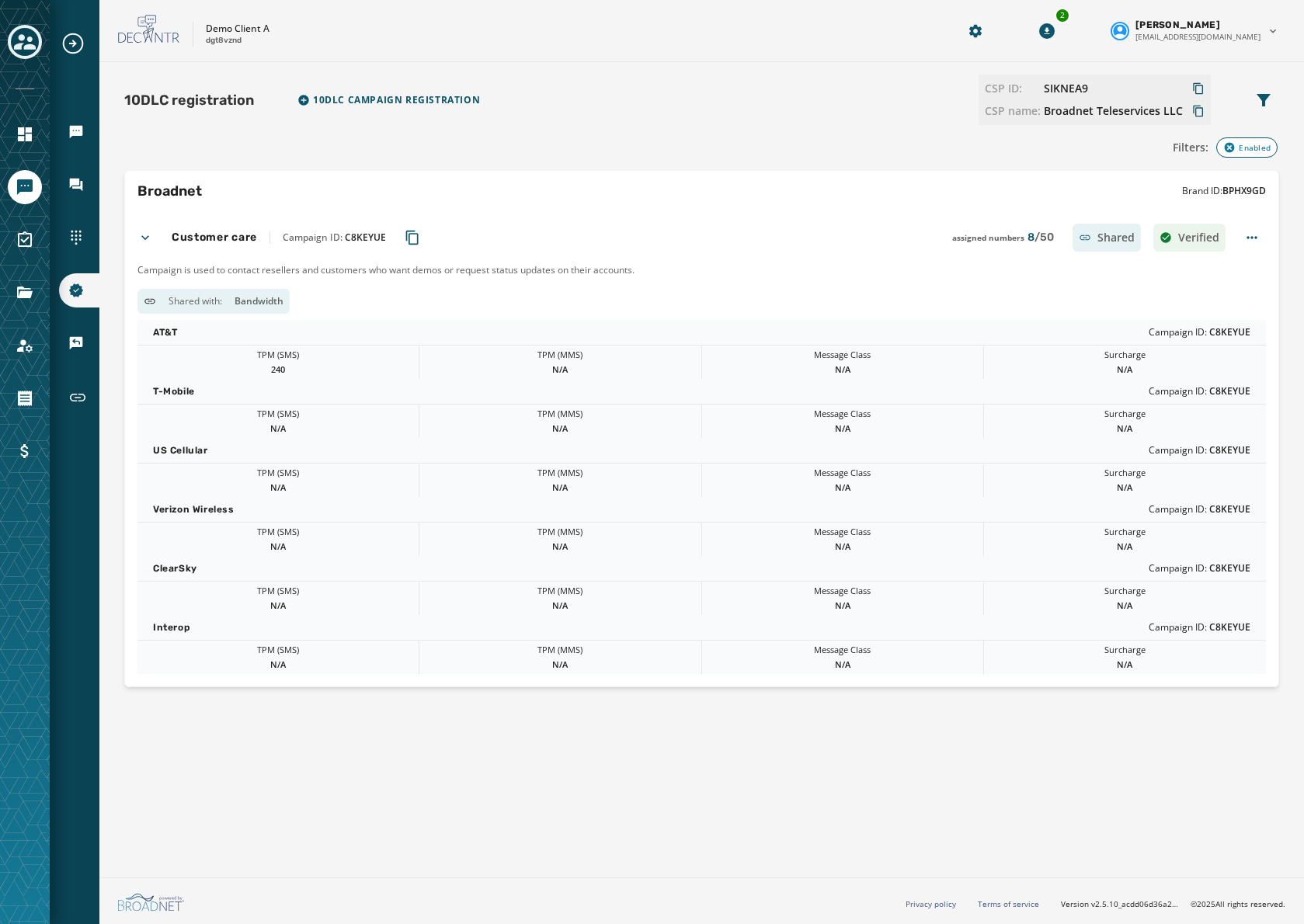
click at [147, 241] on icon at bounding box center [145, 238] width 16 height 16
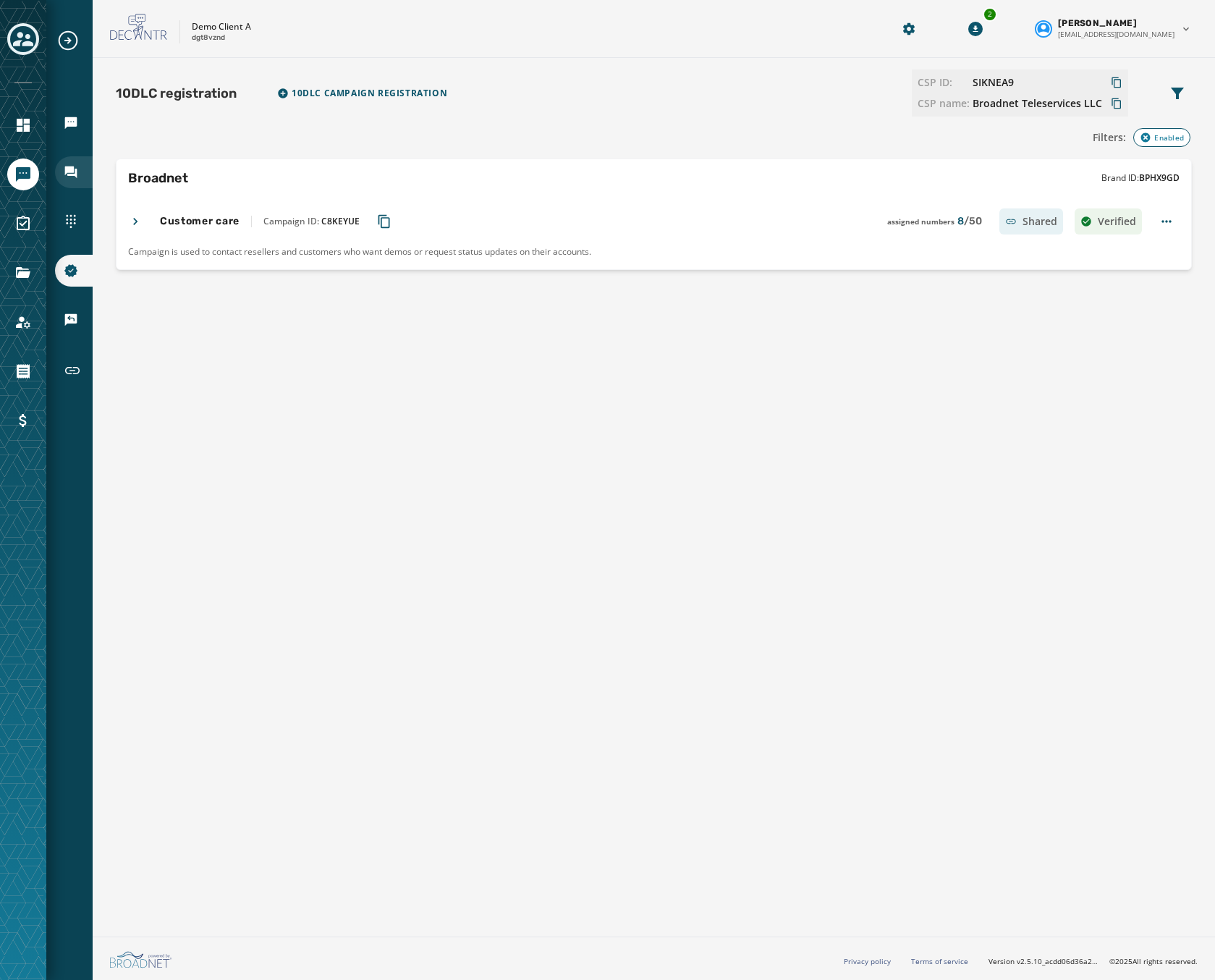
click at [79, 166] on div "Inbox" at bounding box center [73, 172] width 38 height 31
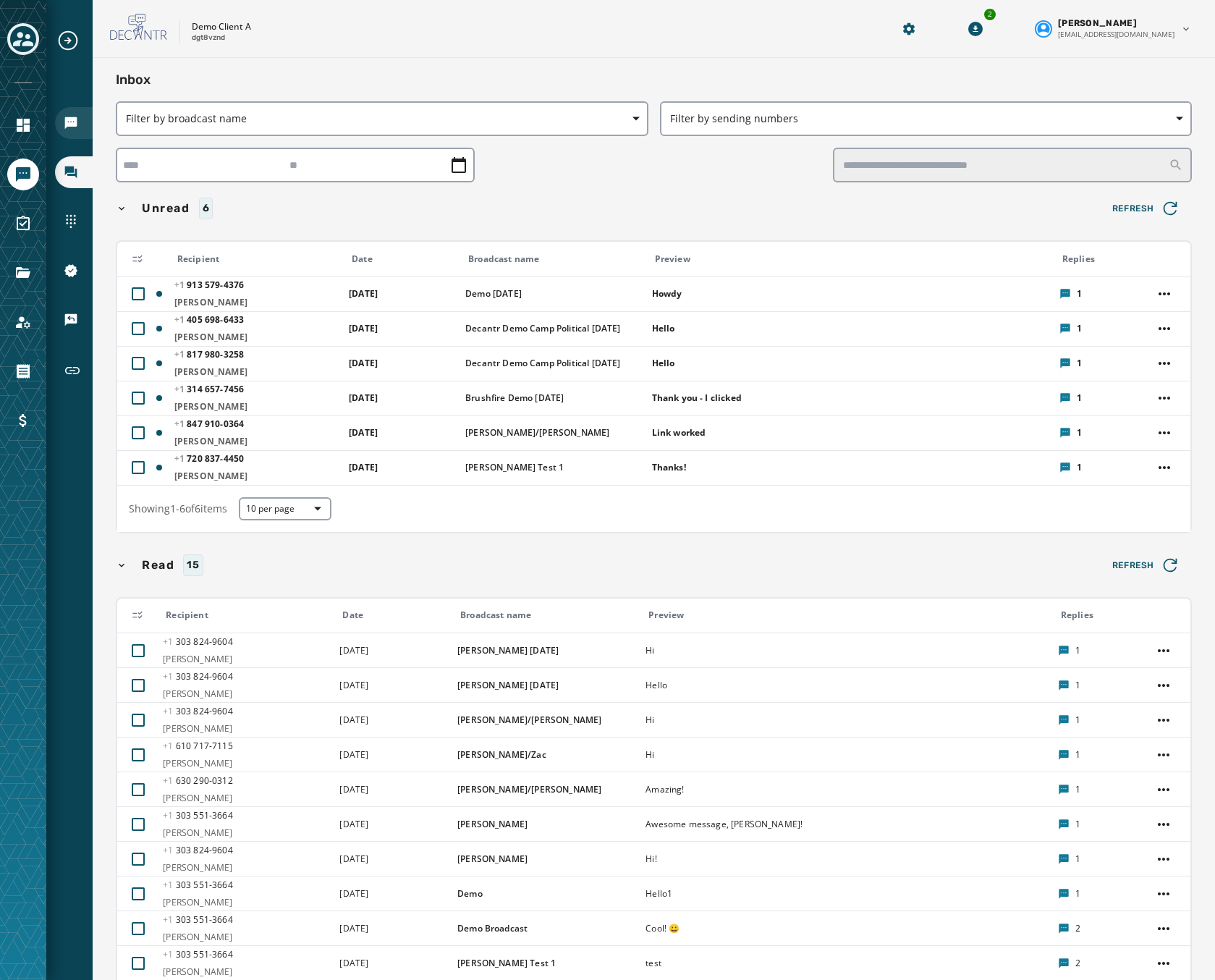
click at [74, 110] on div "Broadcasts" at bounding box center [73, 123] width 38 height 31
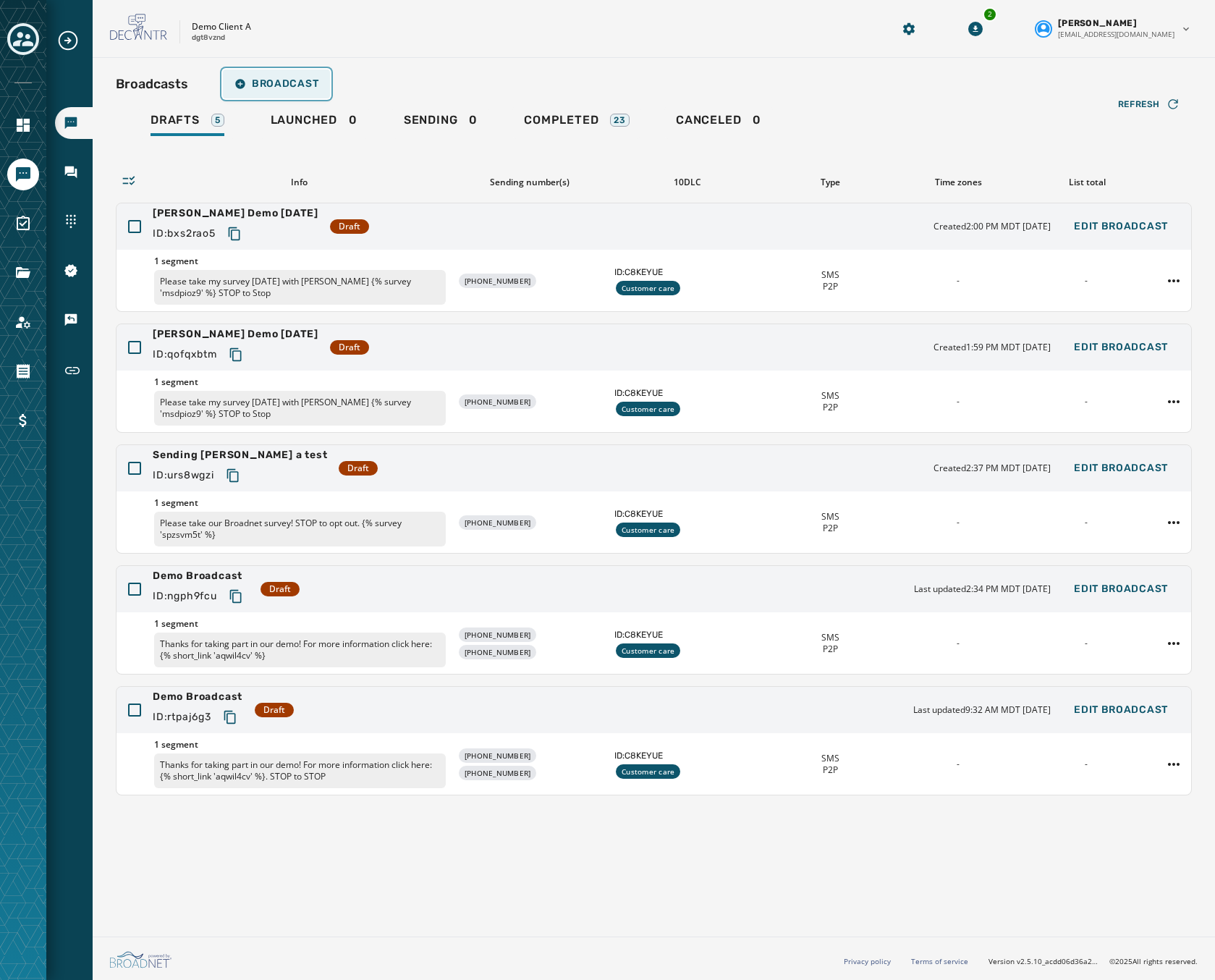
click at [269, 81] on span "Broadcast" at bounding box center [277, 84] width 84 height 11
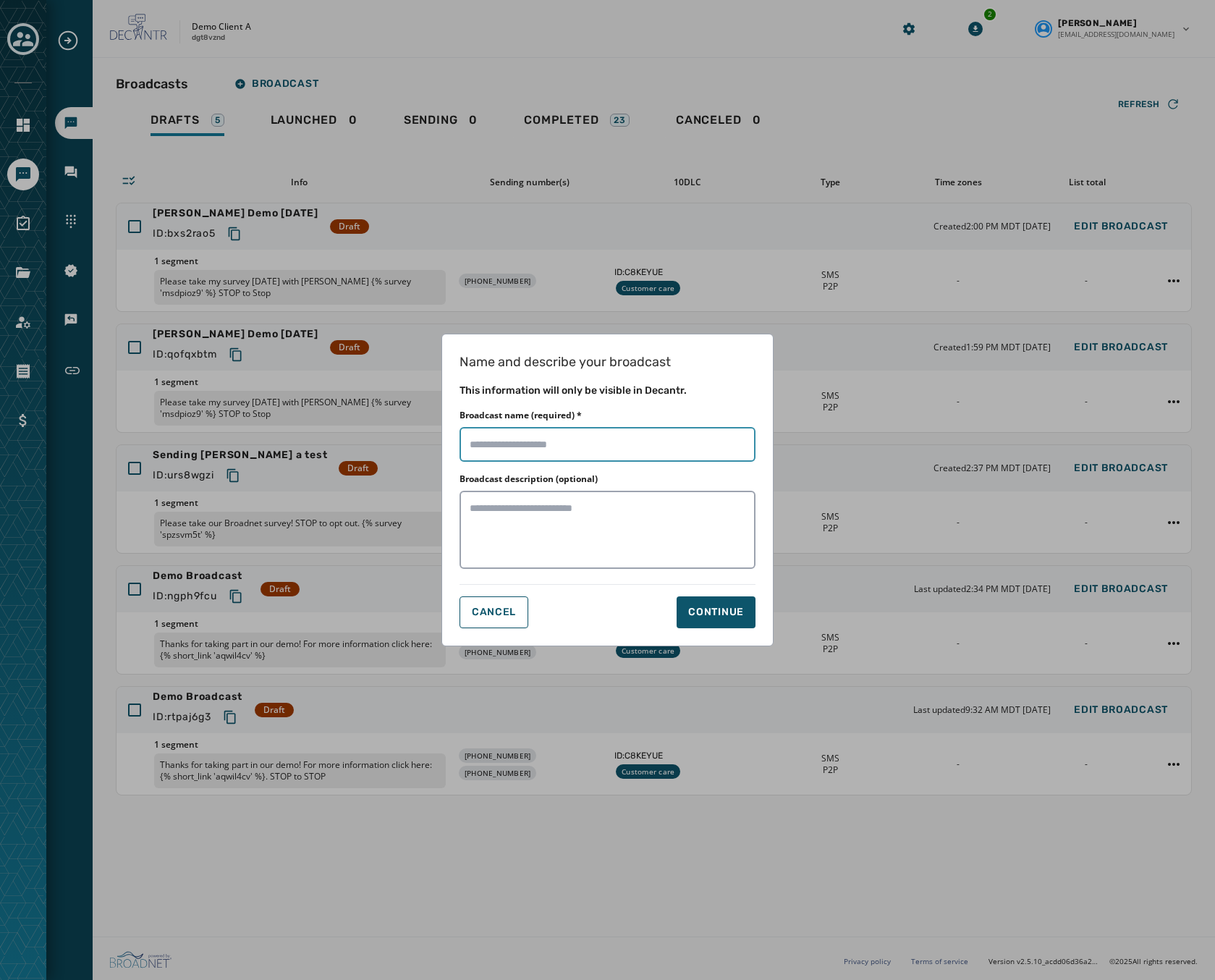
click at [574, 433] on input "Broadcast name (required) *" at bounding box center [608, 444] width 296 height 35
type input "**********"
click at [691, 609] on div "Continue" at bounding box center [716, 612] width 56 height 15
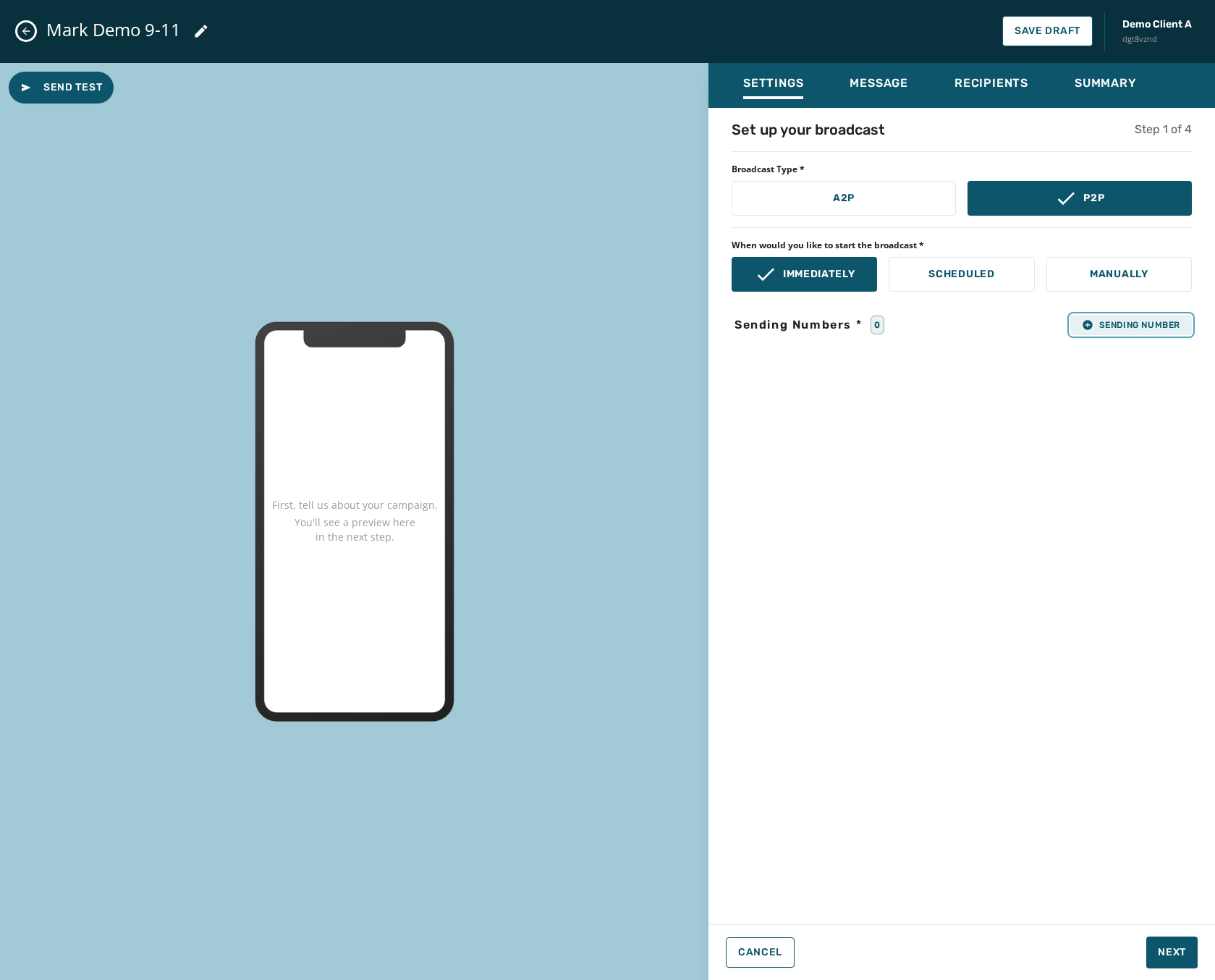
click at [1131, 321] on span "Sending Number" at bounding box center [1131, 325] width 98 height 11
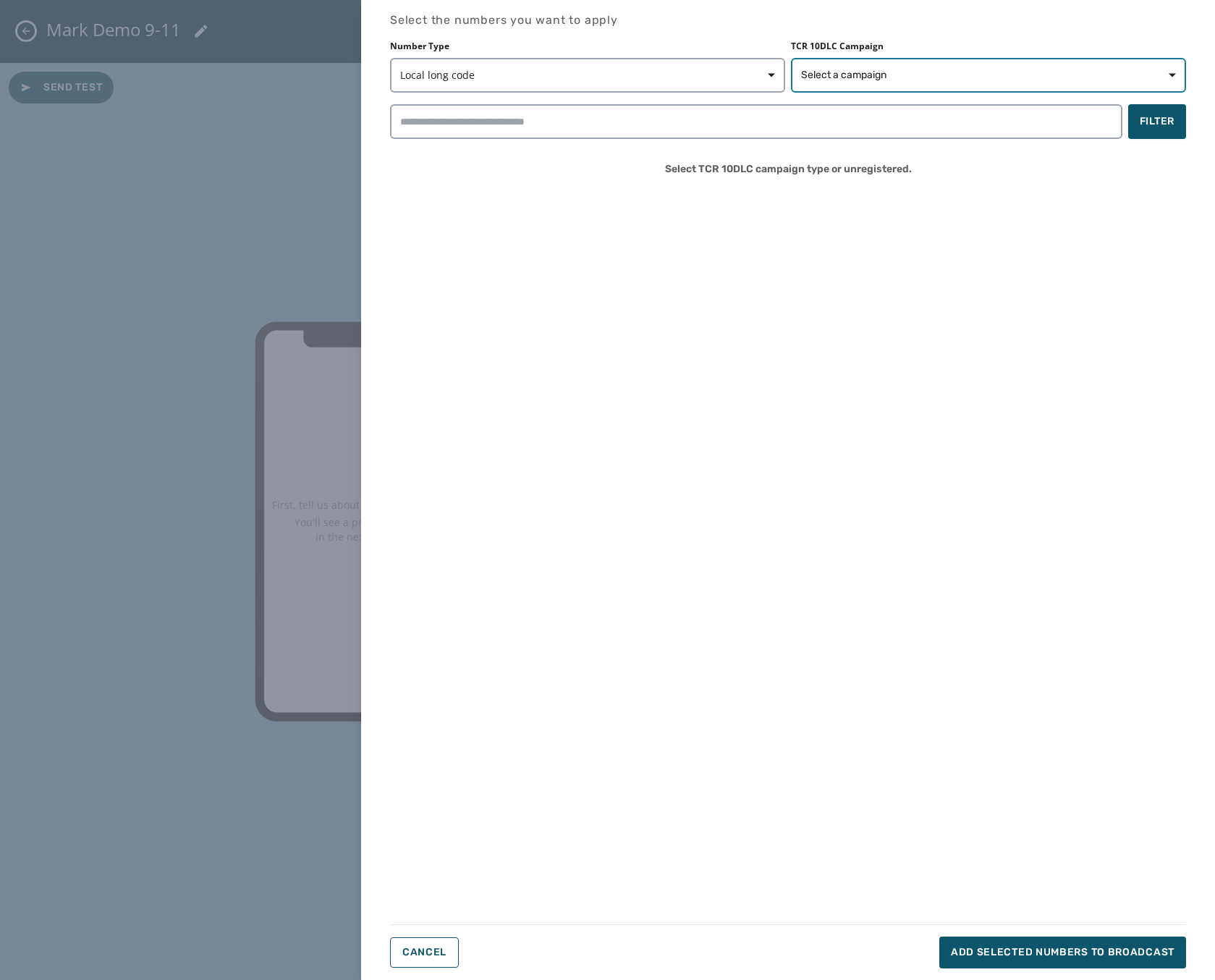
click at [889, 77] on span "Select a campaign" at bounding box center [988, 75] width 375 height 15
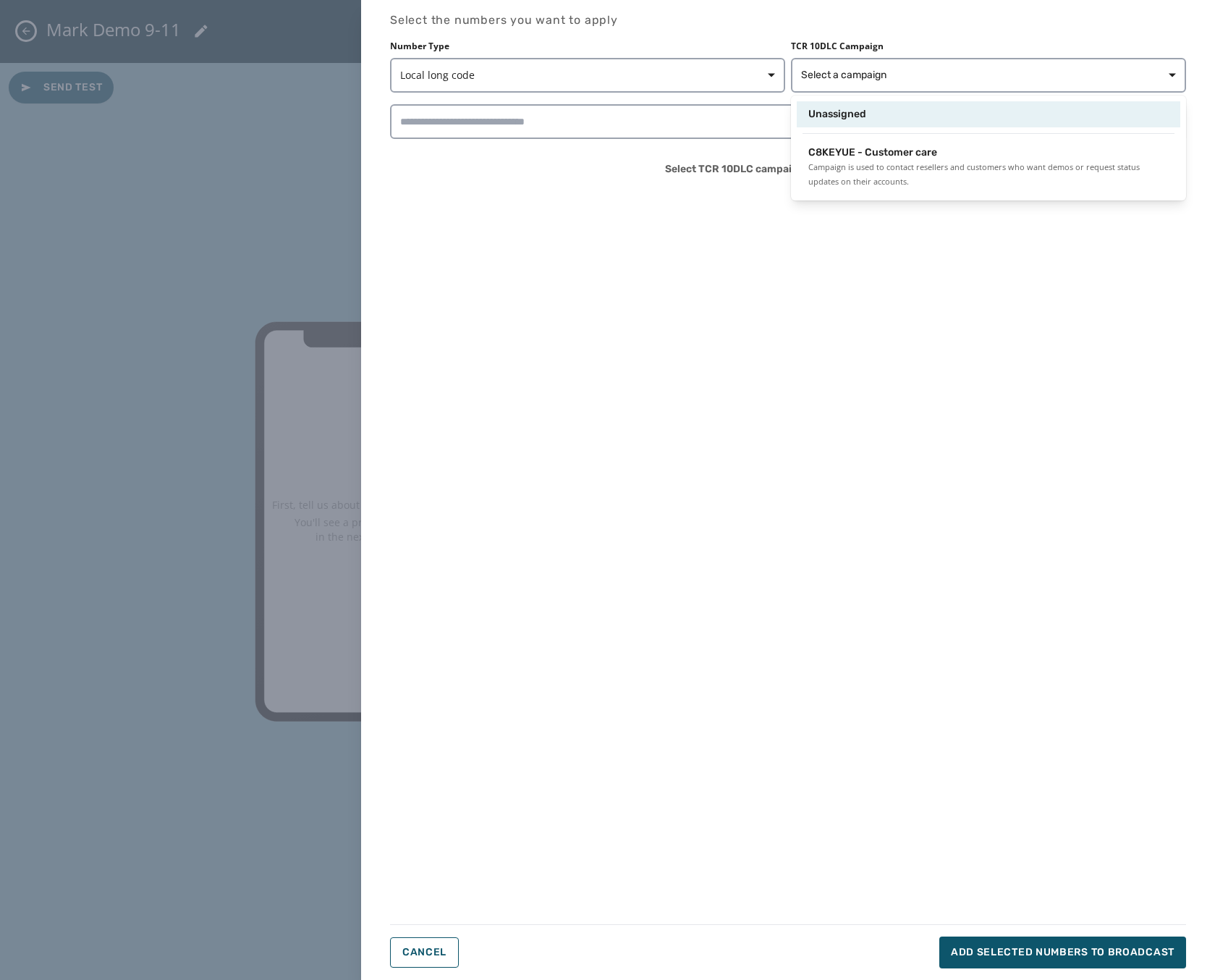
click at [873, 117] on div "Unassigned" at bounding box center [988, 115] width 361 height 15
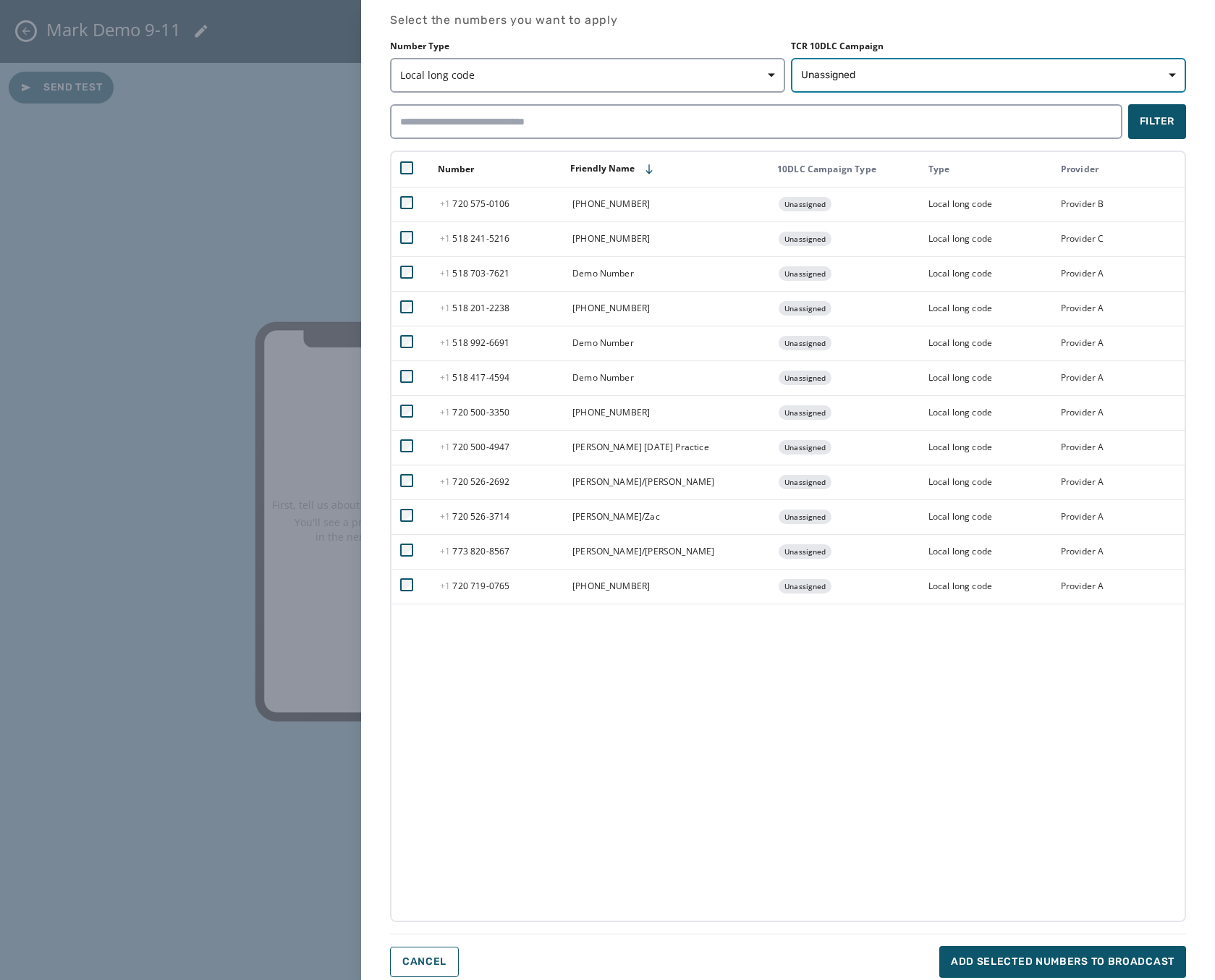
click at [875, 73] on span "Unassigned" at bounding box center [988, 75] width 375 height 15
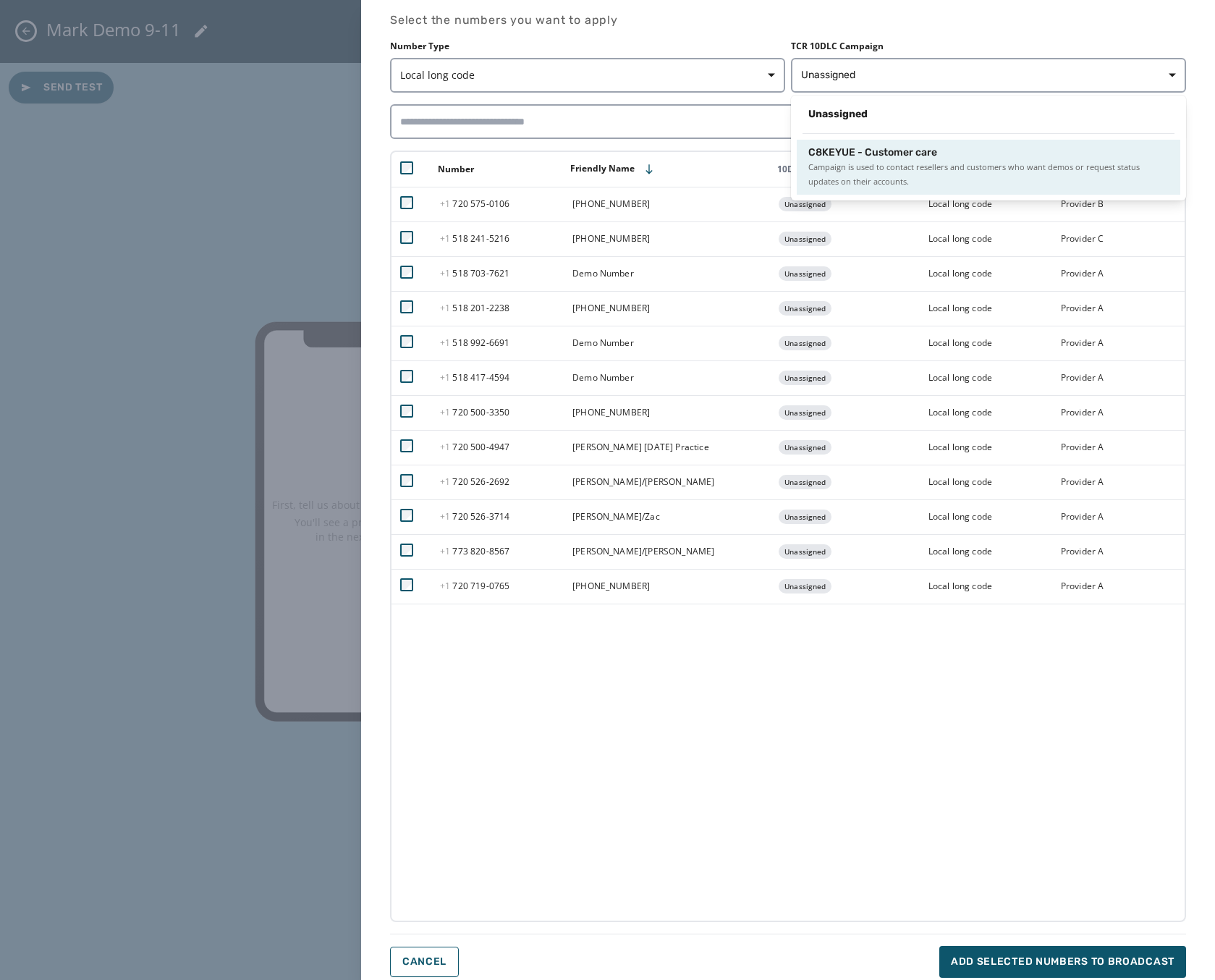
click at [848, 151] on span "C8KEYUE - Customer care" at bounding box center [873, 152] width 129 height 15
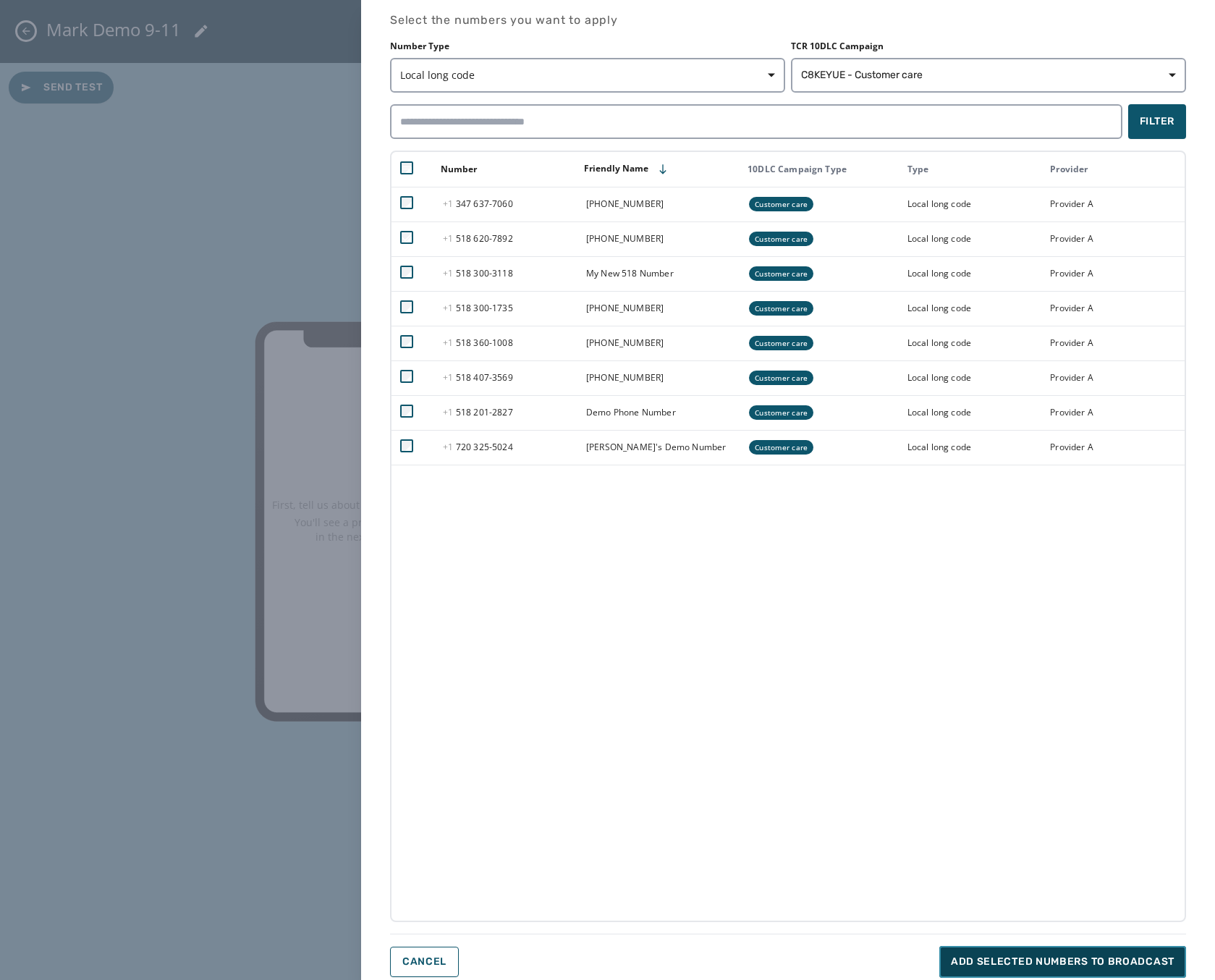
click at [1012, 965] on span "Add selected numbers to broadcast" at bounding box center [1063, 961] width 223 height 15
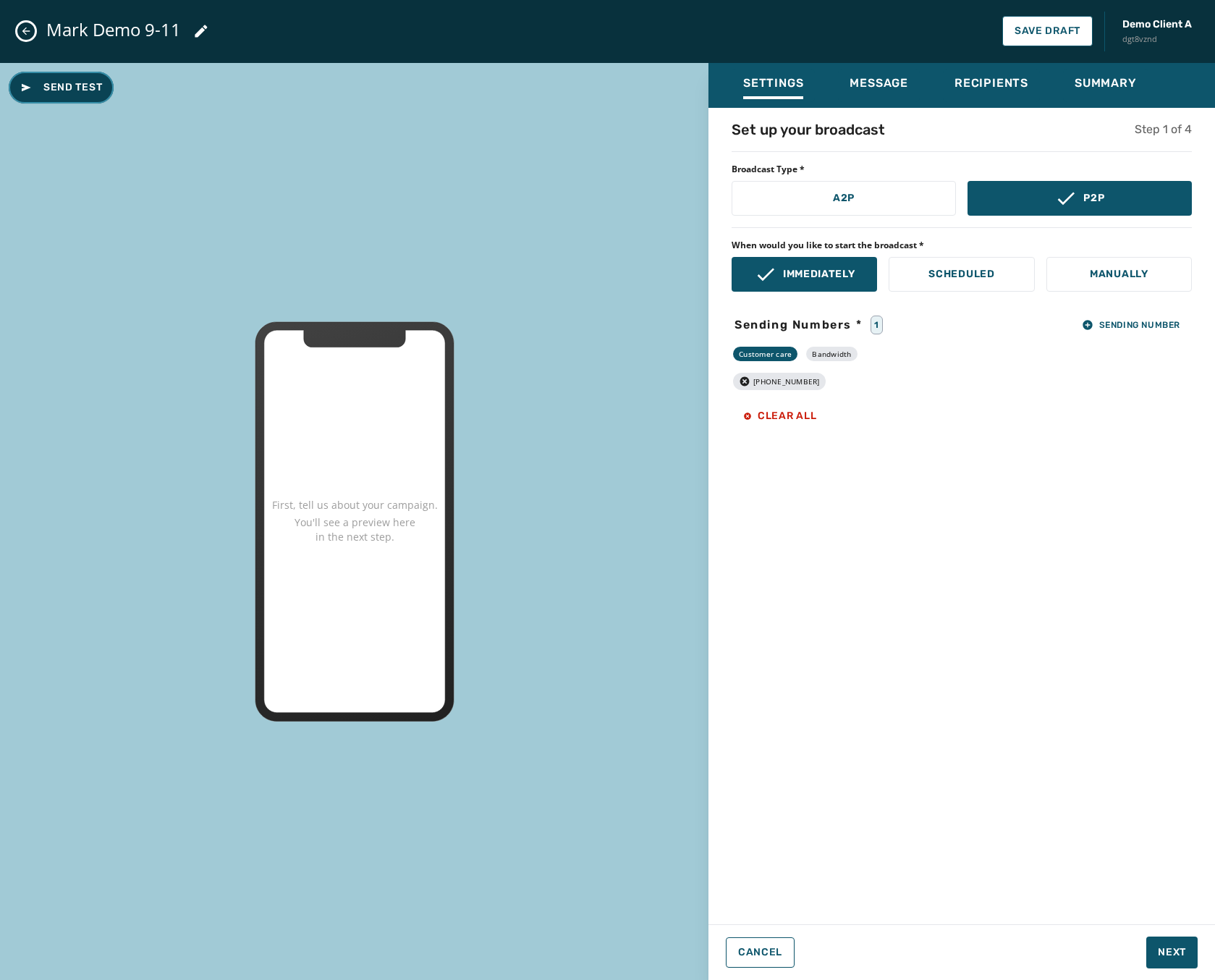
click at [67, 84] on span "Send Test" at bounding box center [61, 88] width 81 height 15
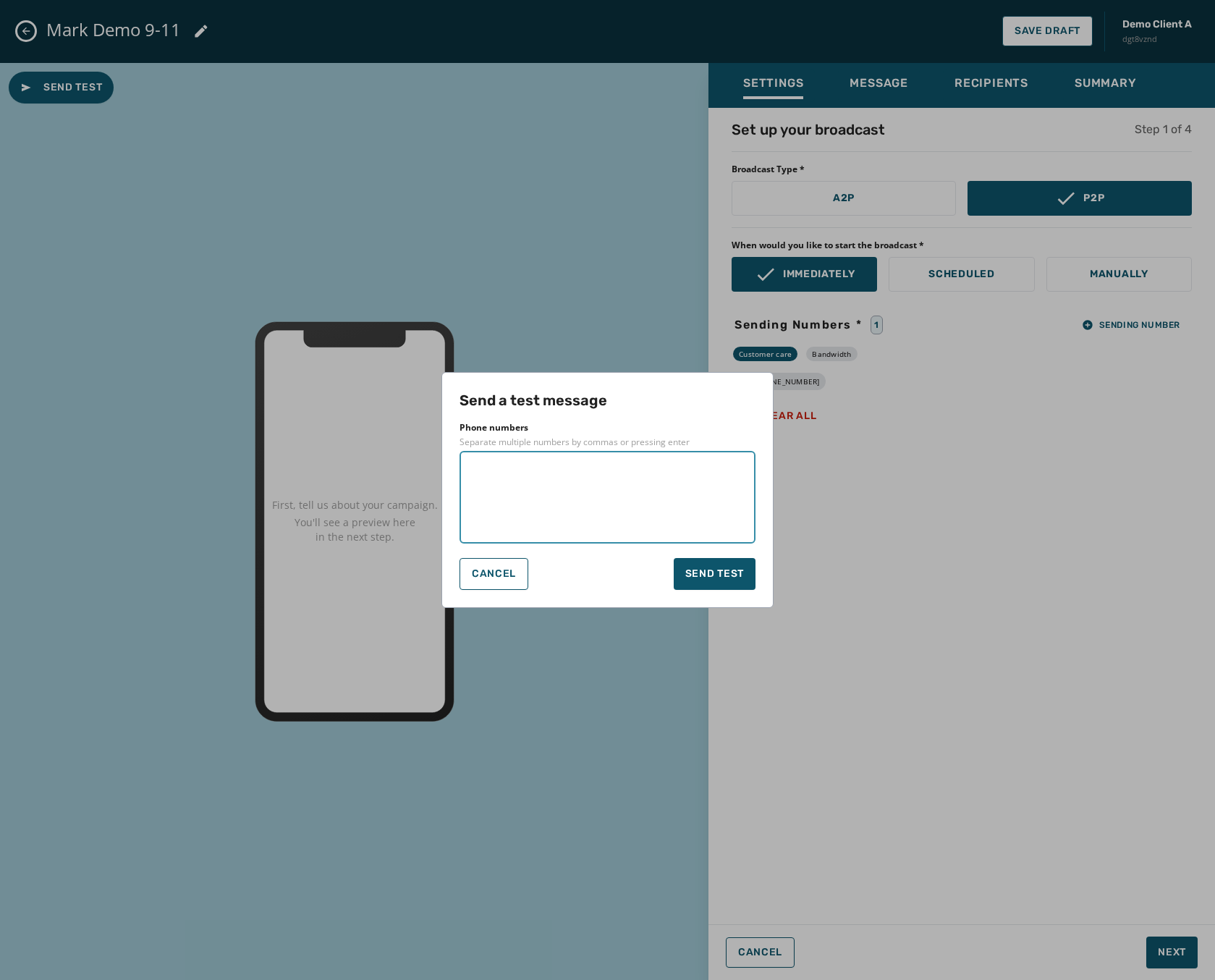
click at [611, 501] on textarea at bounding box center [608, 497] width 276 height 73
click at [488, 582] on button "Cancel" at bounding box center [494, 573] width 69 height 31
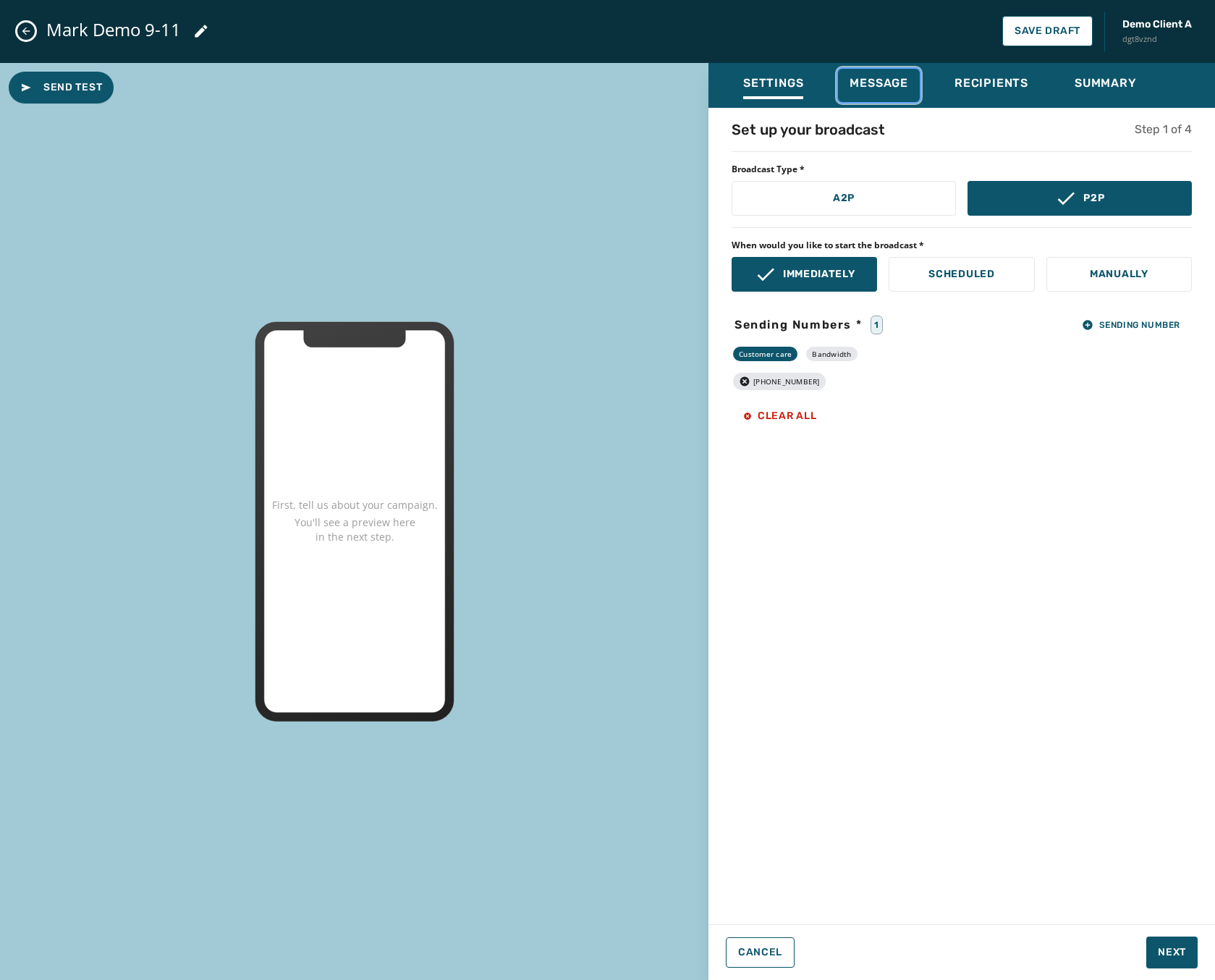
click at [903, 79] on span "Message" at bounding box center [879, 83] width 59 height 15
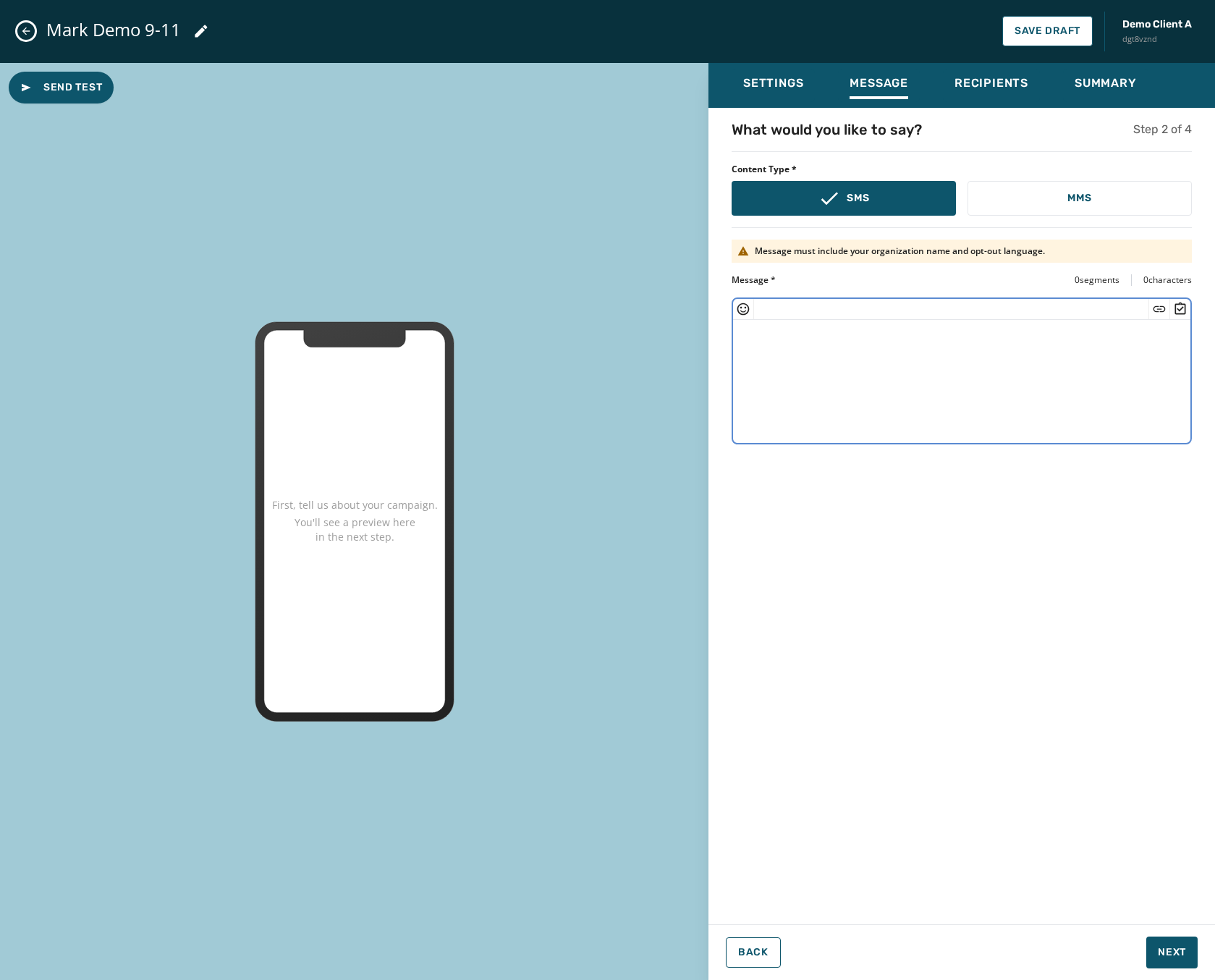
click at [814, 334] on textarea at bounding box center [962, 378] width 457 height 119
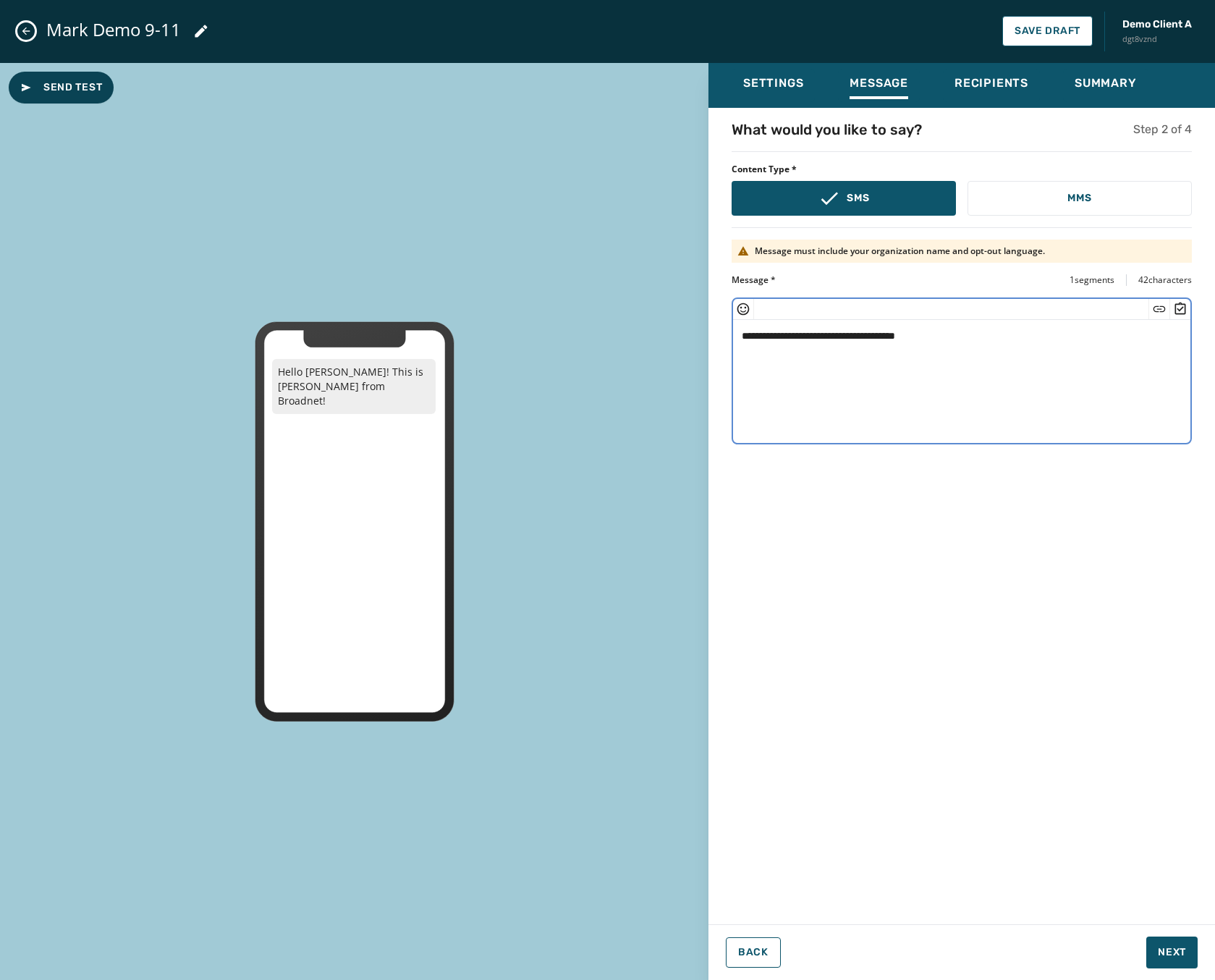
type textarea "**********"
click at [56, 94] on span "Send Test" at bounding box center [61, 88] width 81 height 15
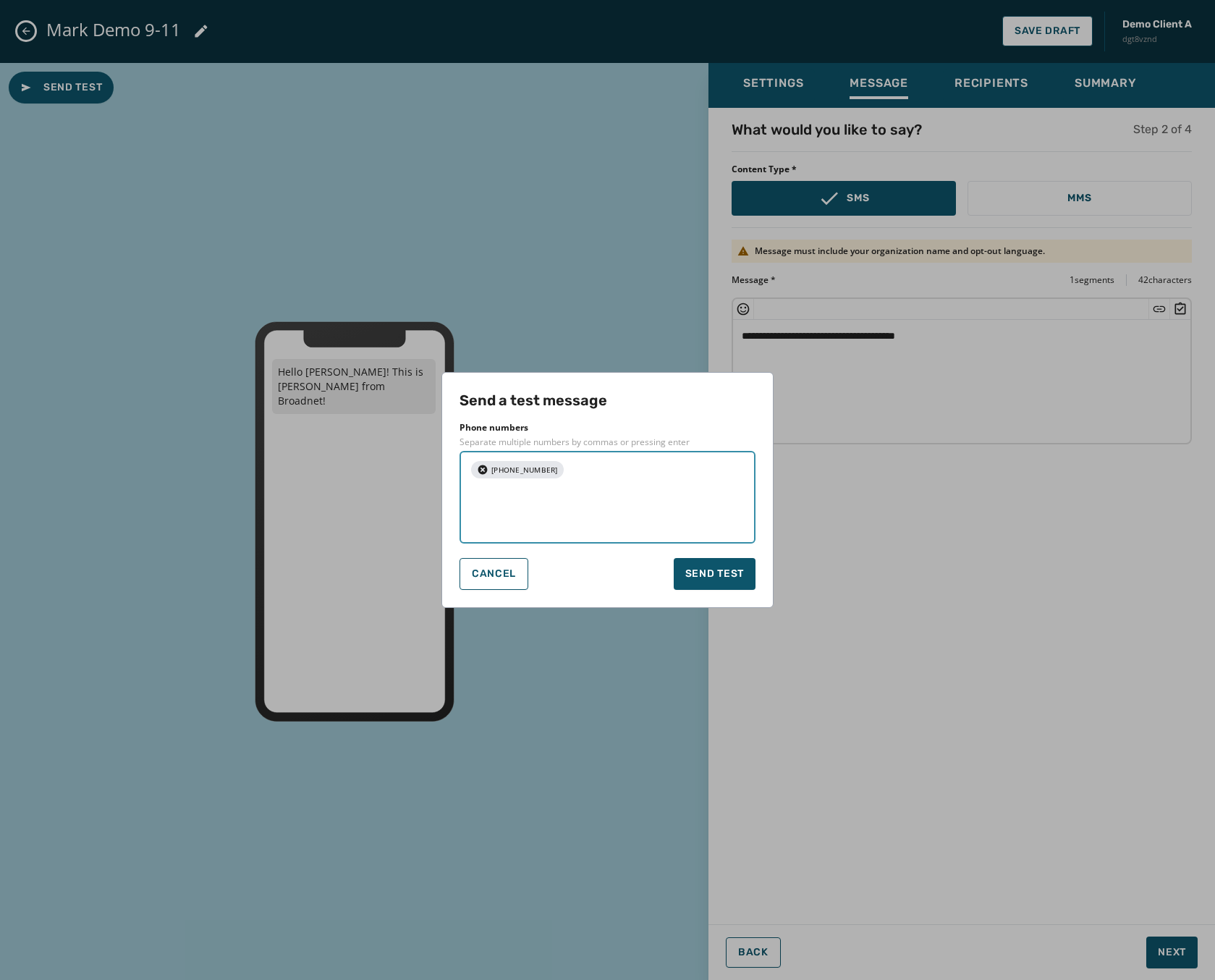
click at [580, 486] on textarea at bounding box center [658, 497] width 175 height 73
click at [720, 571] on span "Send test" at bounding box center [714, 573] width 59 height 15
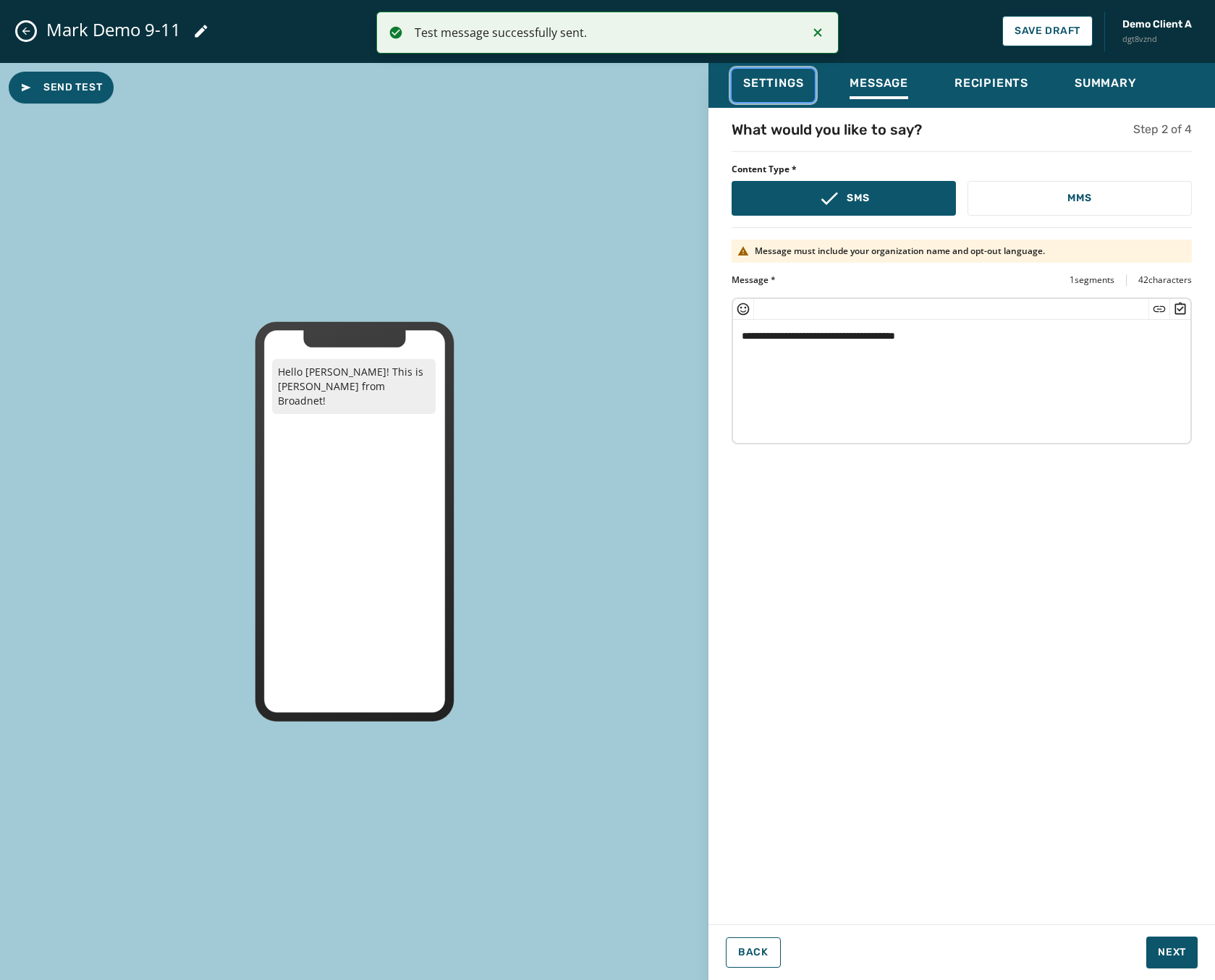
click at [762, 90] on span "Settings" at bounding box center [773, 83] width 60 height 15
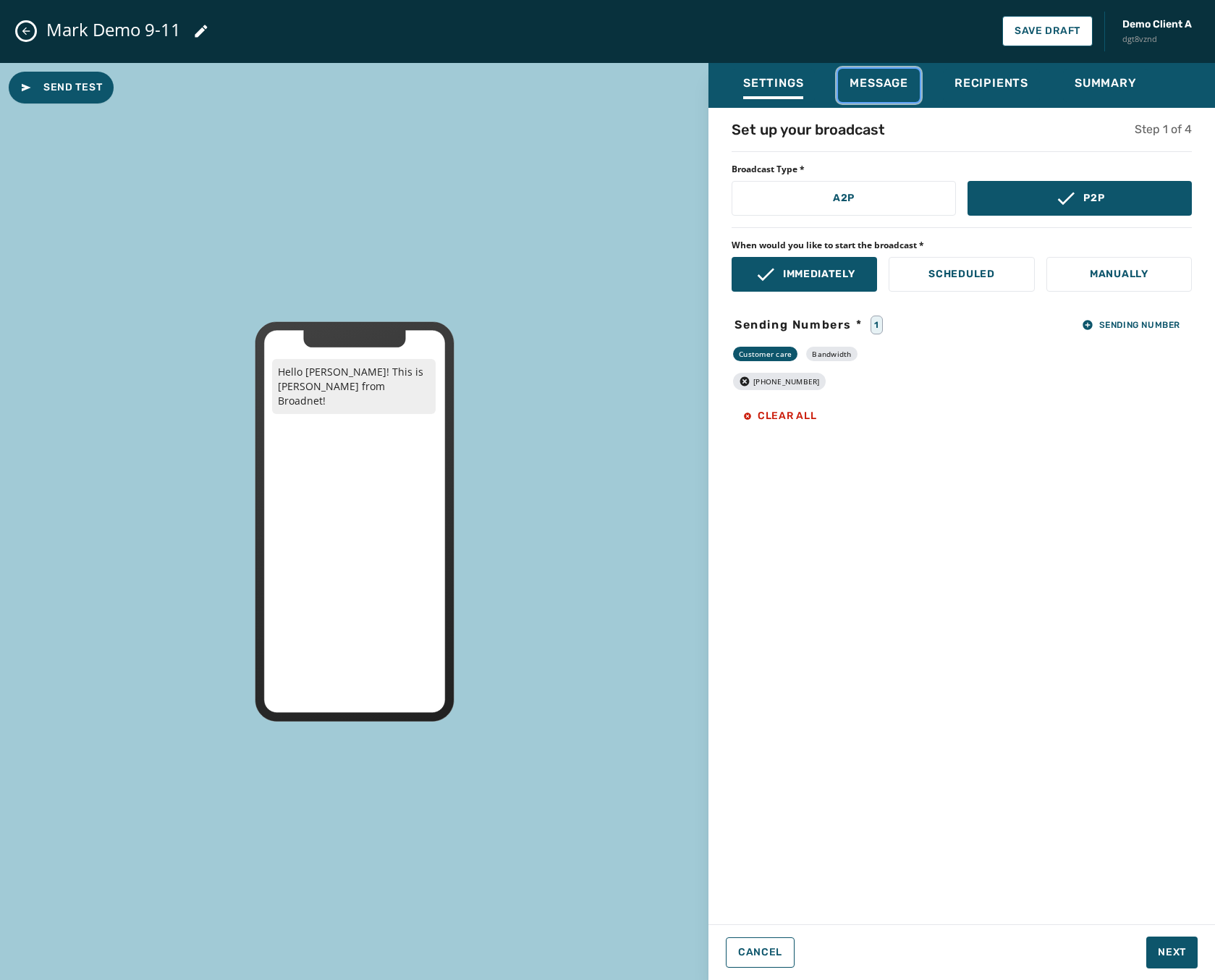
click at [863, 80] on span "Message" at bounding box center [879, 83] width 59 height 15
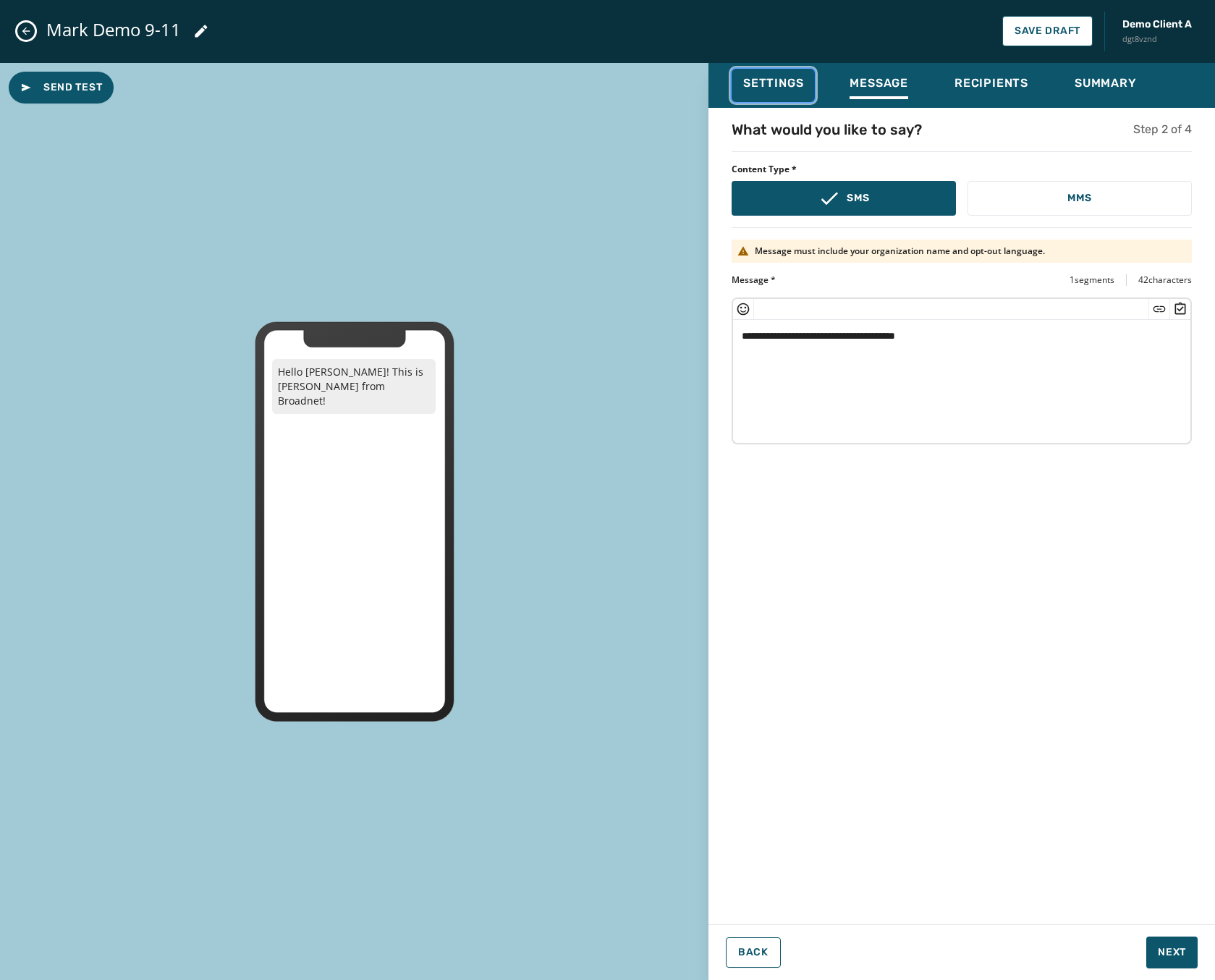
click at [795, 82] on span "Settings" at bounding box center [773, 83] width 60 height 15
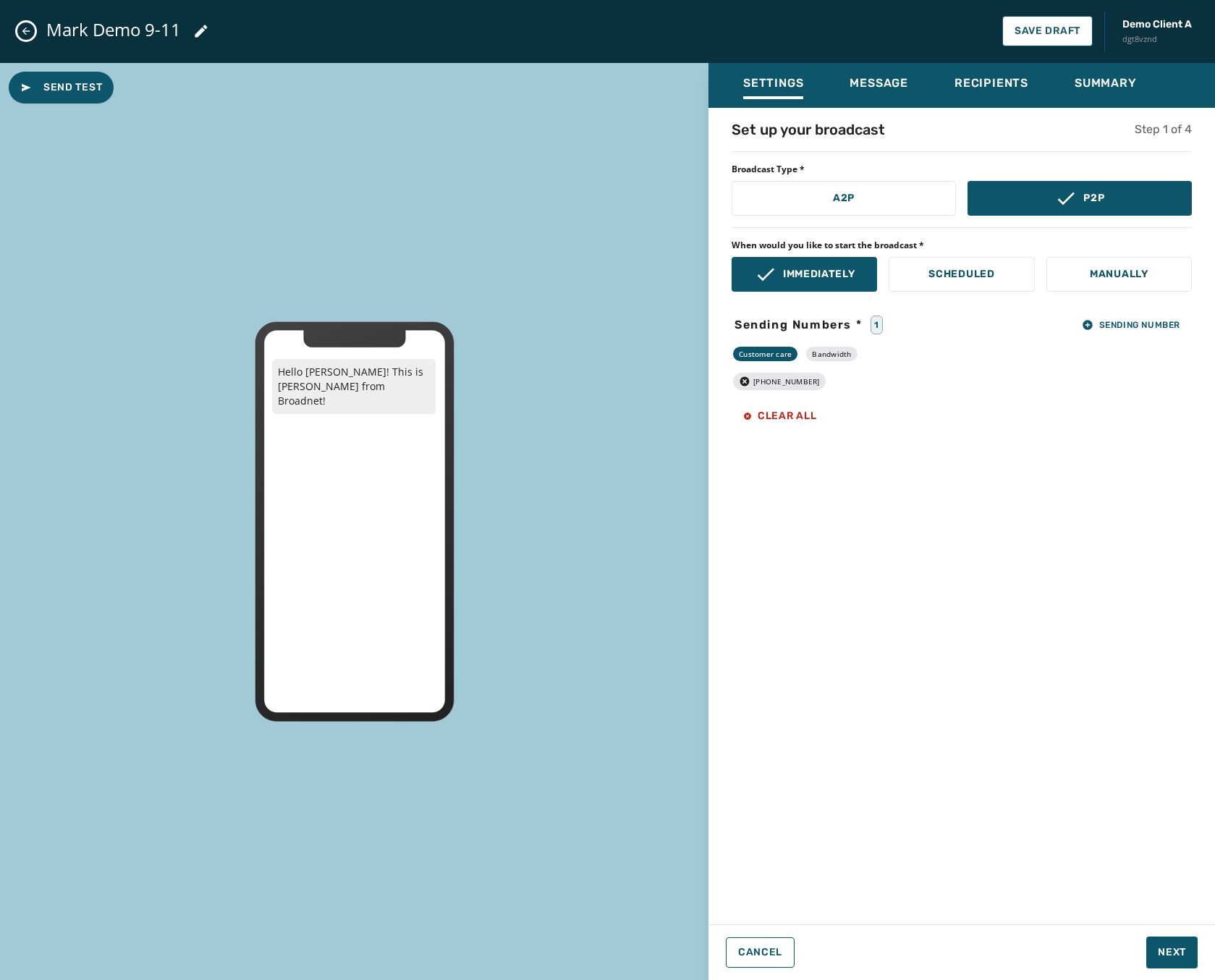
click at [29, 23] on div "Mark Demo 9-11 Save Draft Demo Client A dgt8vznd" at bounding box center [608, 31] width 1215 height 63
click at [27, 24] on button "Close admin drawer" at bounding box center [27, 31] width 18 height 18
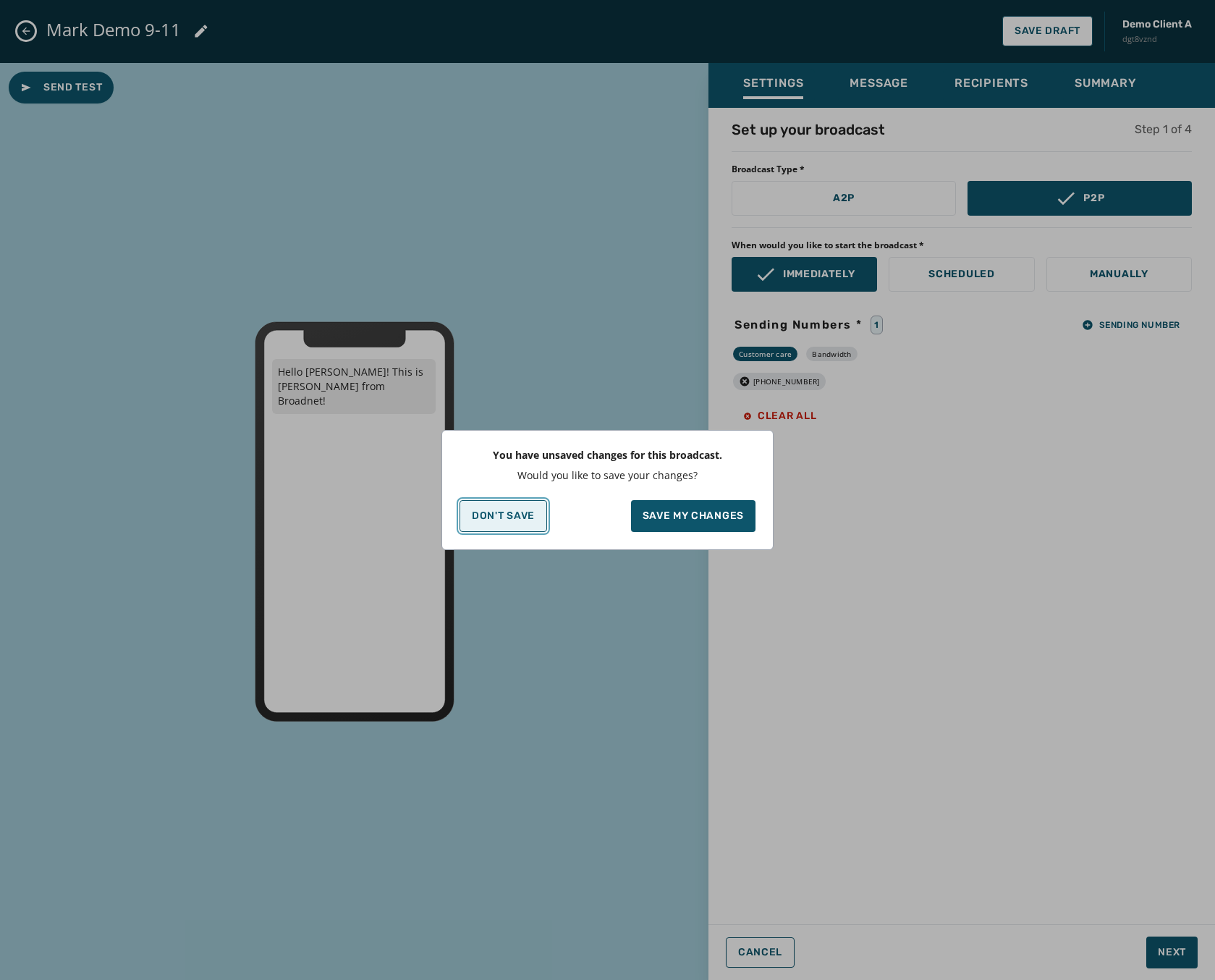
click at [502, 515] on p "Don't Save" at bounding box center [503, 515] width 63 height 11
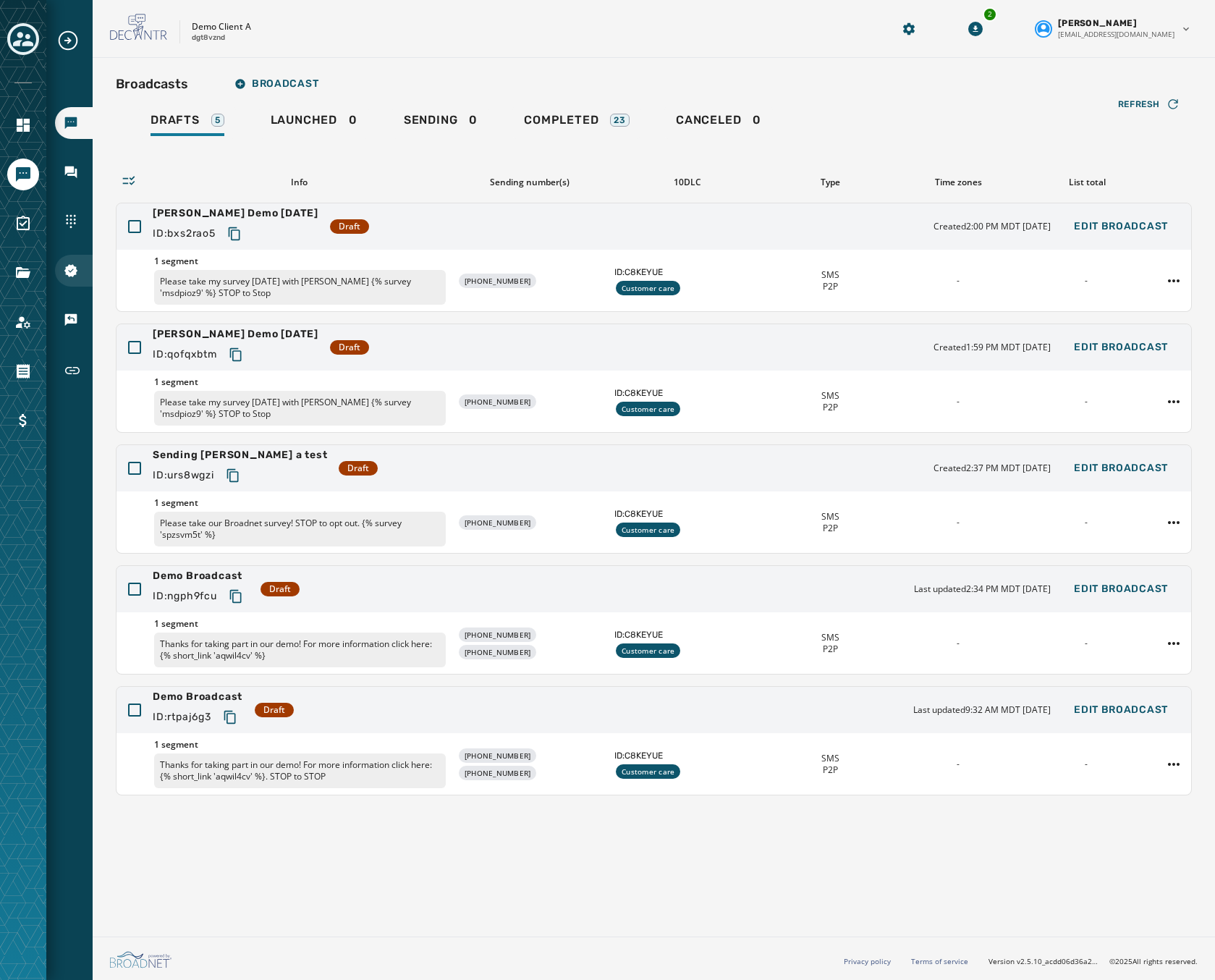
click at [78, 277] on div "10DLC Registration" at bounding box center [73, 270] width 38 height 31
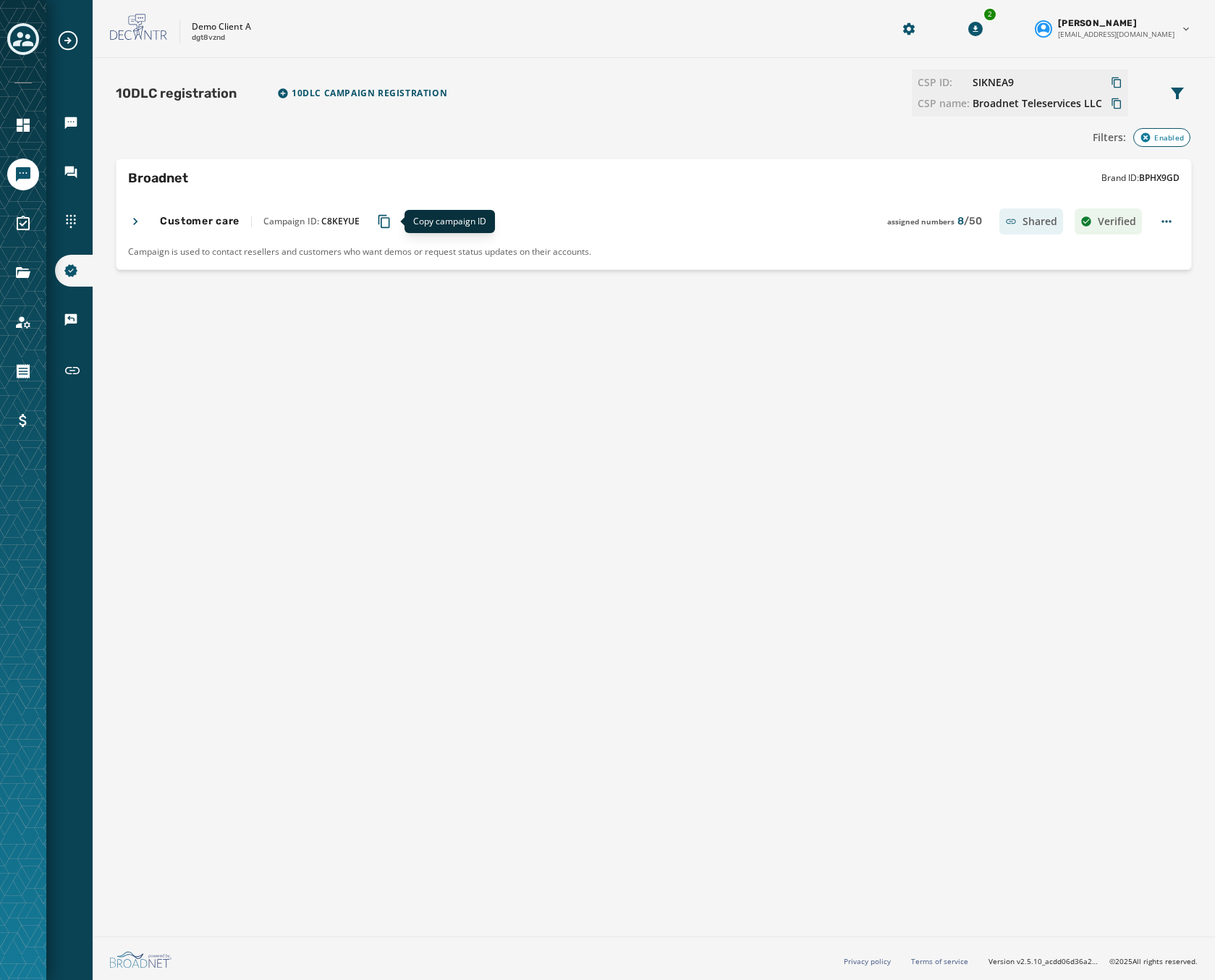
click at [387, 217] on icon "Copy Campaign ID to clipboard" at bounding box center [384, 222] width 15 height 15
drag, startPoint x: 897, startPoint y: 445, endPoint x: 885, endPoint y: 441, distance: 12.6
click at [893, 444] on div "10DLC registration 10DLC Campaign registration CSP ID: SIKNEA9 CSP name: Broadn…" at bounding box center [653, 494] width 1122 height 873
click at [141, 227] on icon at bounding box center [136, 222] width 15 height 15
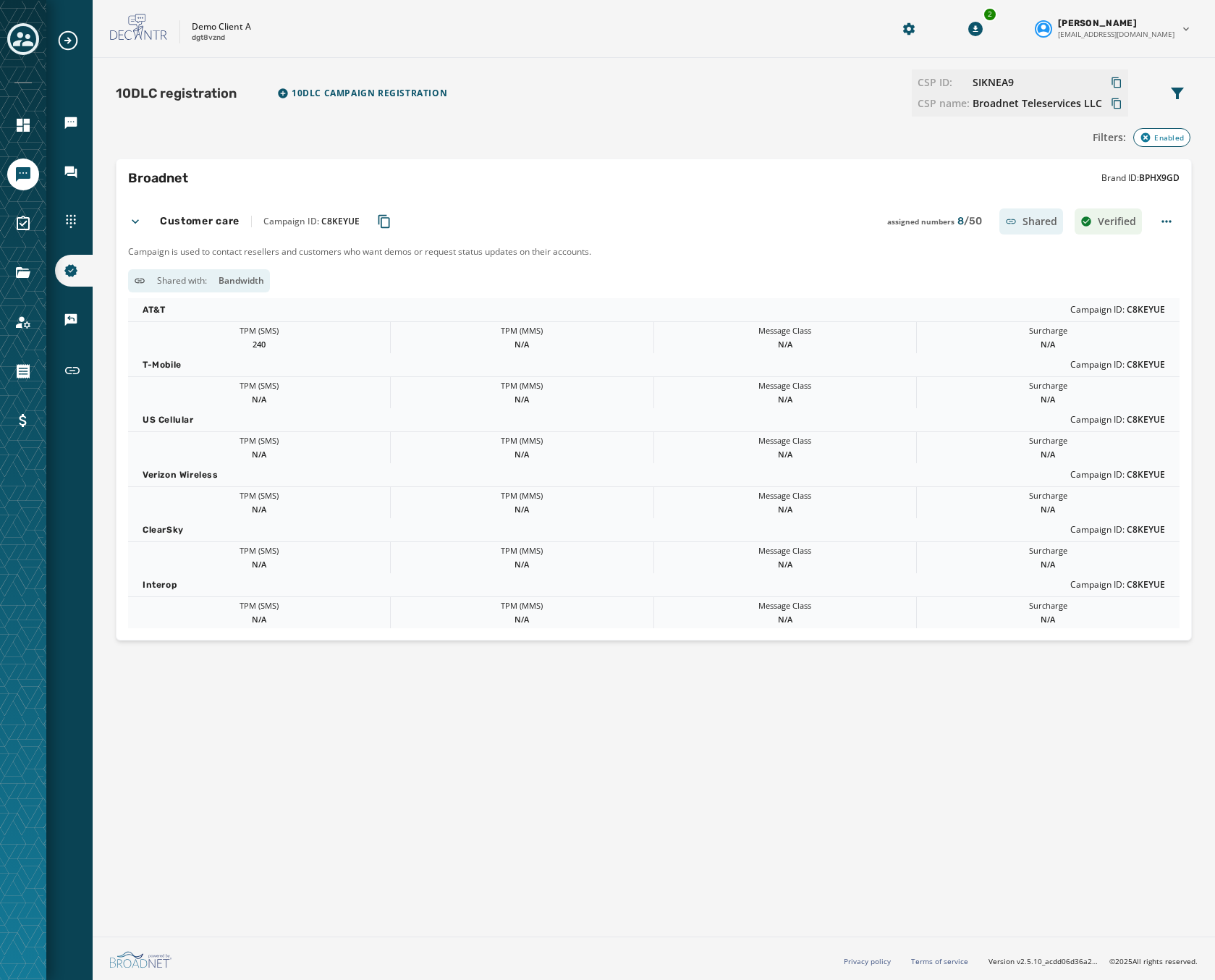
click at [929, 223] on span "assigned numbers" at bounding box center [921, 222] width 67 height 15
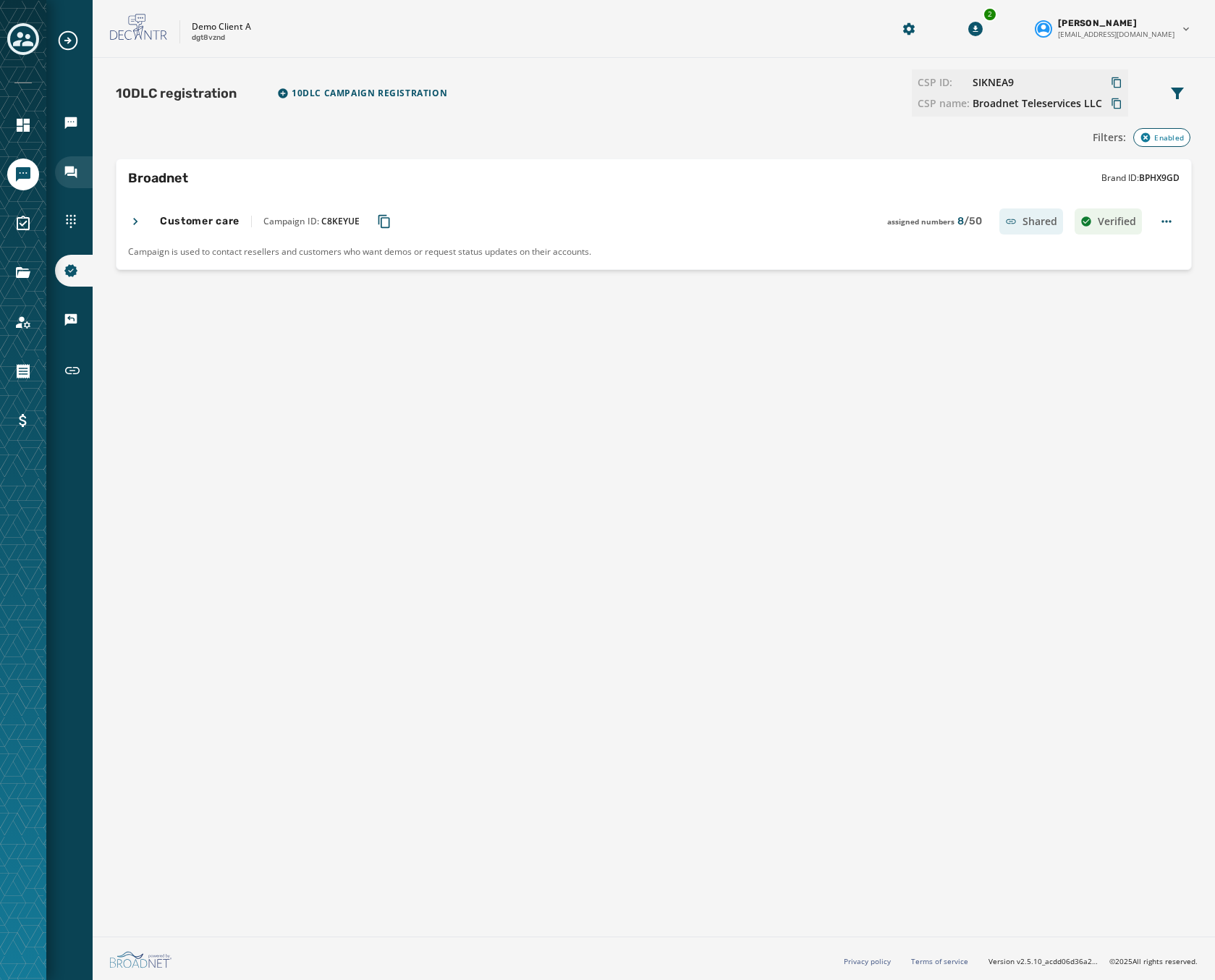
click at [66, 177] on icon "Navigate to Inbox" at bounding box center [71, 173] width 15 height 15
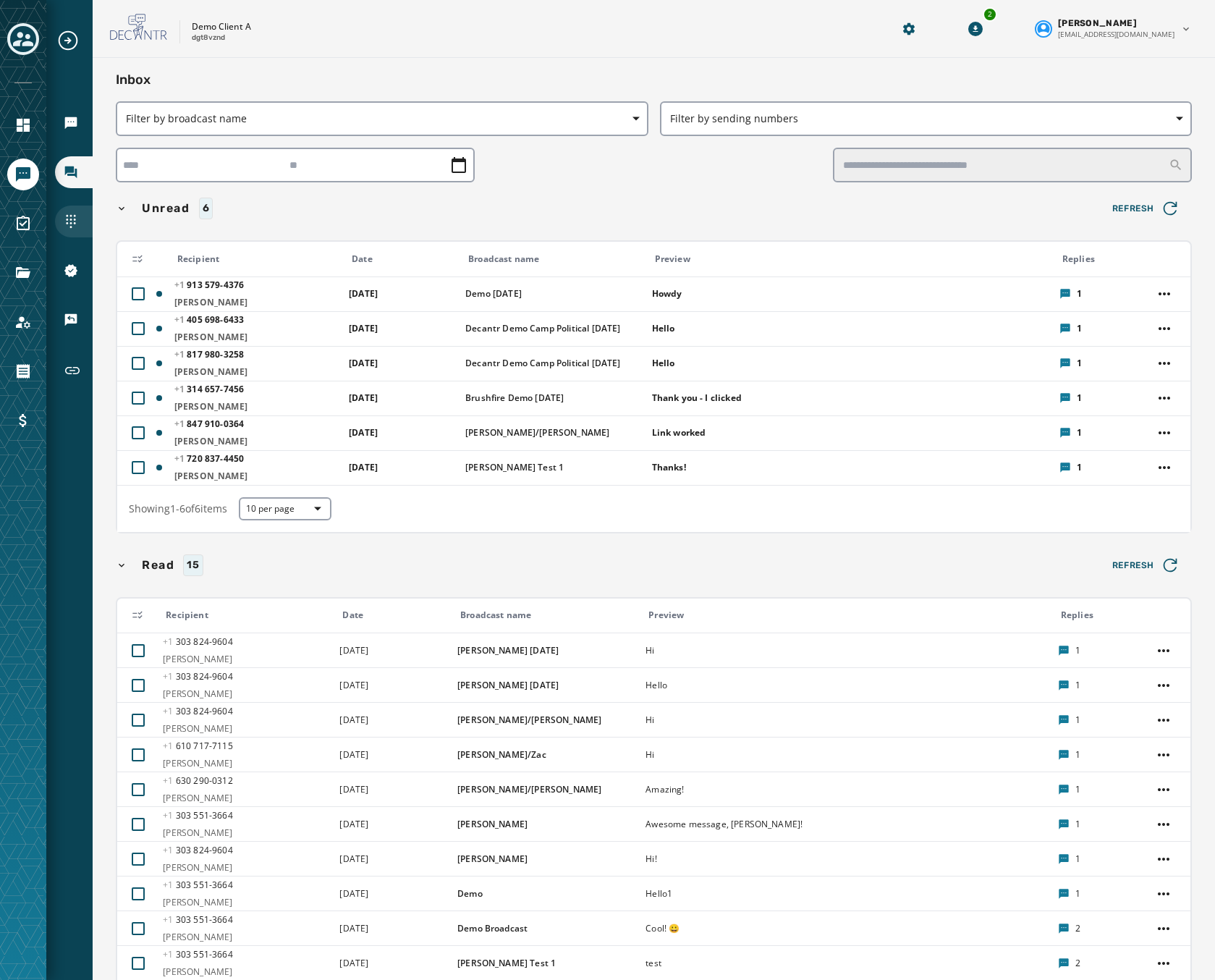
click at [60, 225] on div "Sending Numbers" at bounding box center [73, 221] width 38 height 31
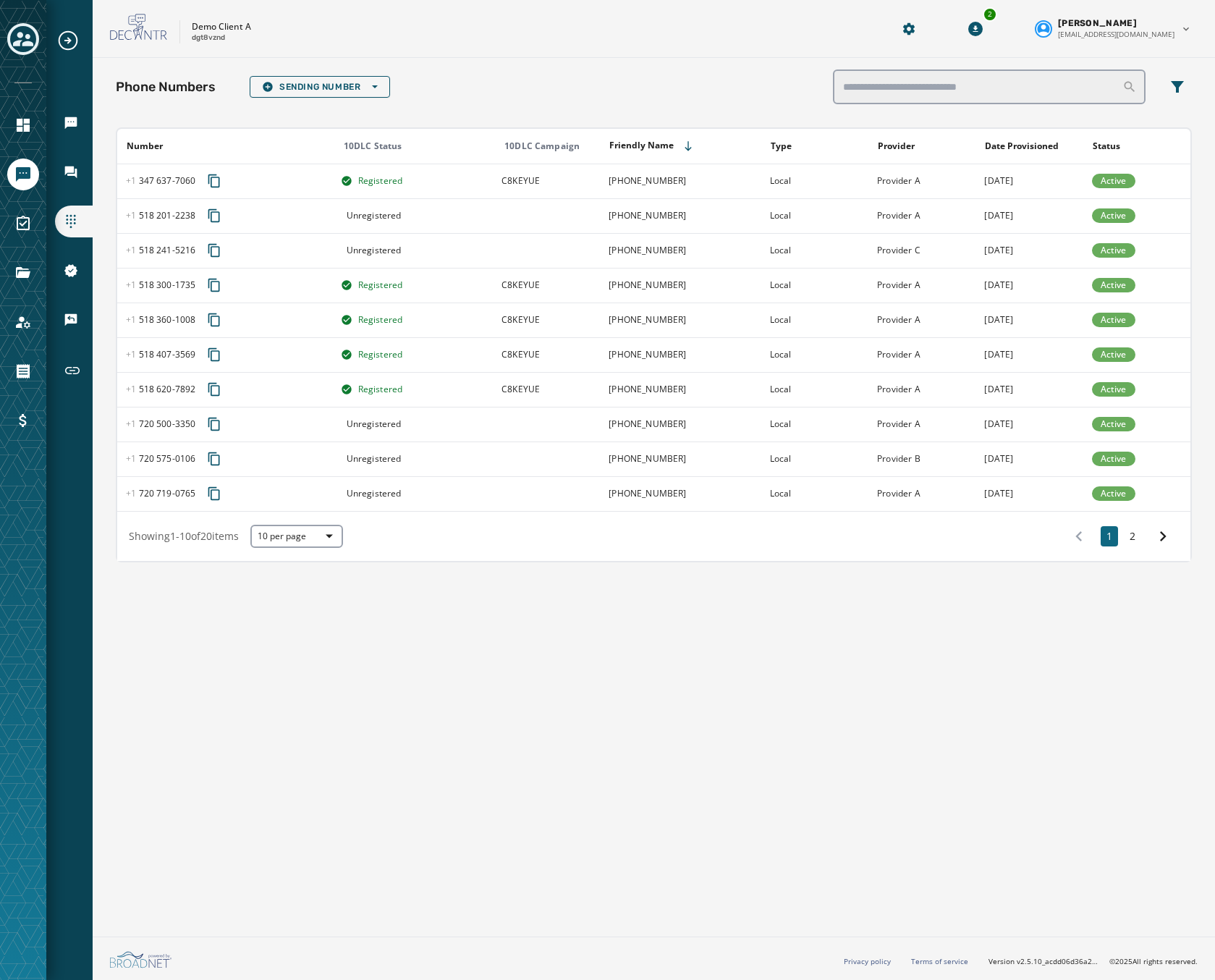
click at [596, 706] on div "Phone Numbers Sending Number Open options Number 10DLC Status 10DLC Campaign Fr…" at bounding box center [653, 494] width 1122 height 873
click at [1139, 538] on button "2" at bounding box center [1133, 536] width 18 height 20
drag, startPoint x: 1137, startPoint y: 539, endPoint x: 609, endPoint y: 675, distance: 545.2
click at [640, 677] on div "Phone Numbers Sending Number Open options Number 10DLC Status 10DLC Campaign Fr…" at bounding box center [653, 494] width 1122 height 873
